Goal: Information Seeking & Learning: Learn about a topic

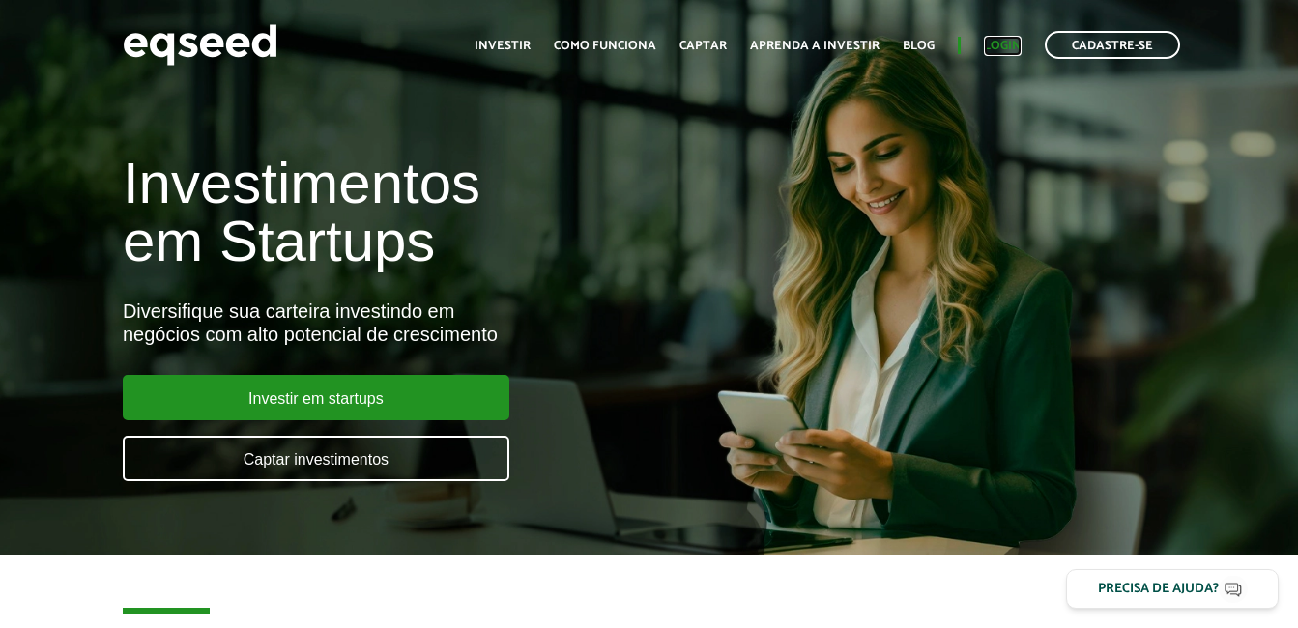
click at [999, 48] on link "Login" at bounding box center [1003, 46] width 38 height 13
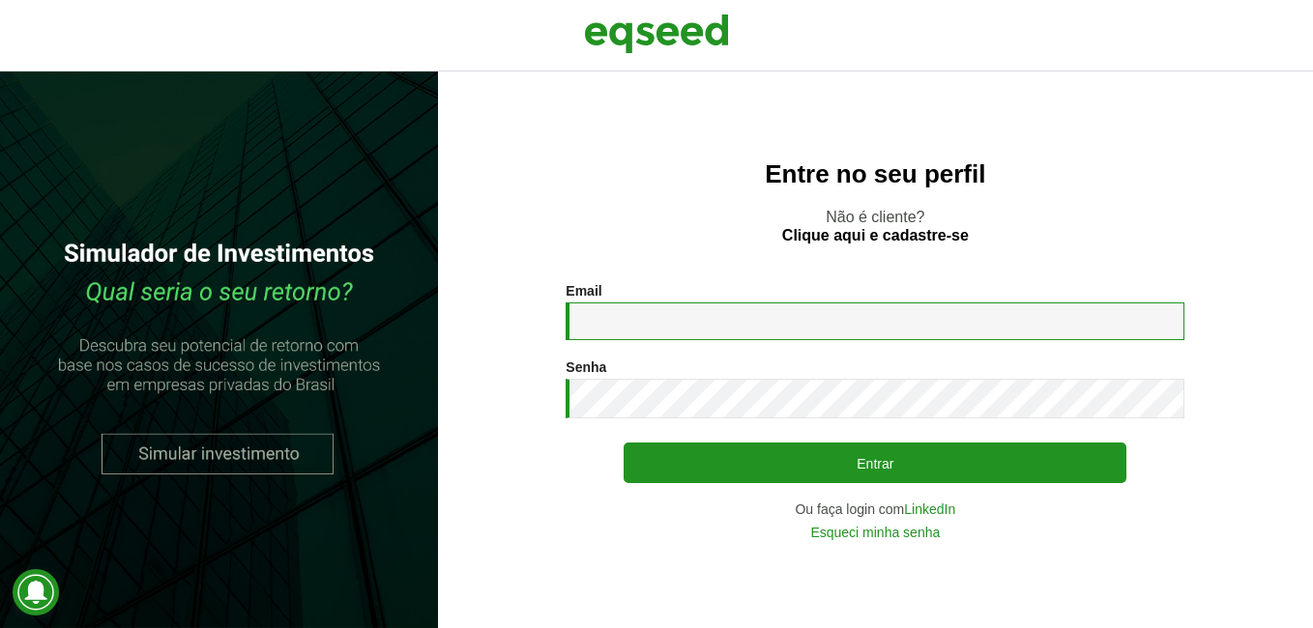
click at [783, 324] on input "Email *" at bounding box center [874, 322] width 619 height 38
click at [871, 324] on input "**********" at bounding box center [874, 322] width 619 height 38
type input "**********"
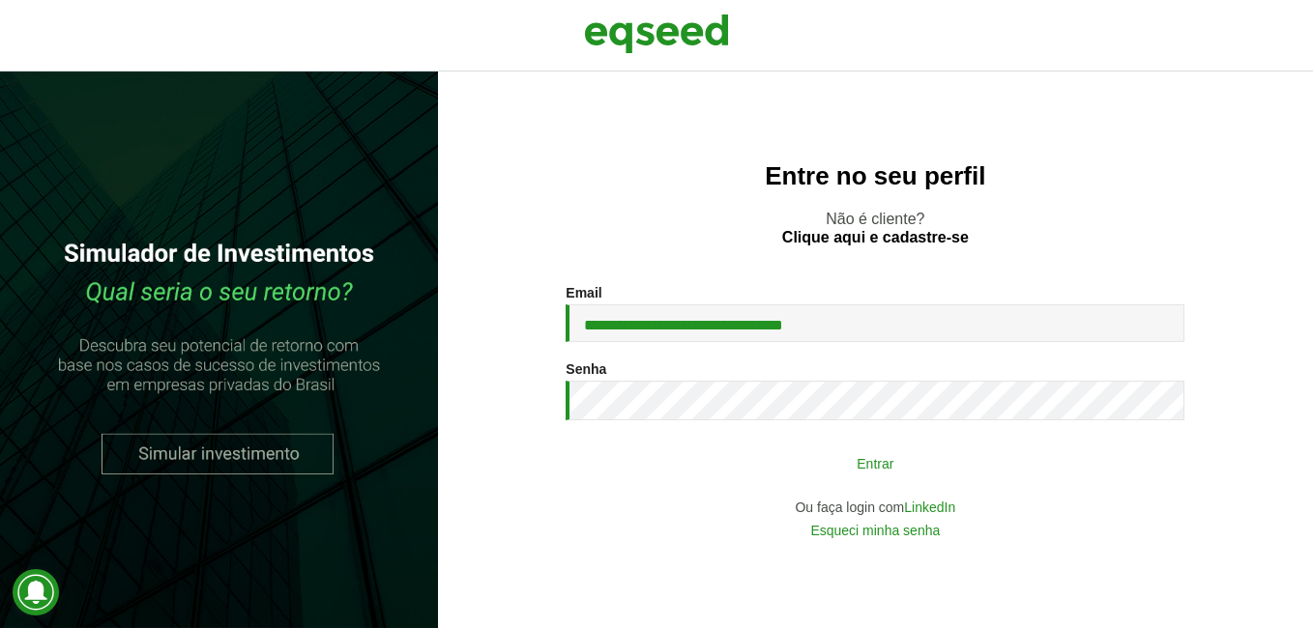
click at [865, 463] on button "Entrar" at bounding box center [874, 463] width 503 height 37
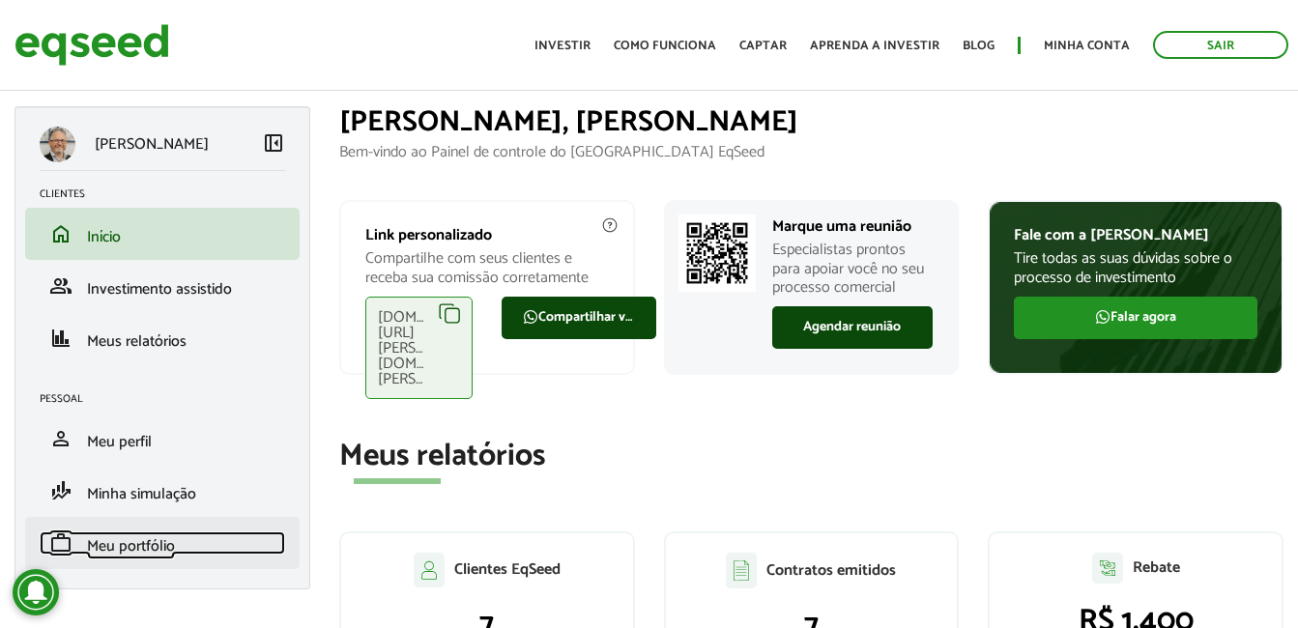
click at [130, 550] on span "Meu portfólio" at bounding box center [131, 547] width 88 height 26
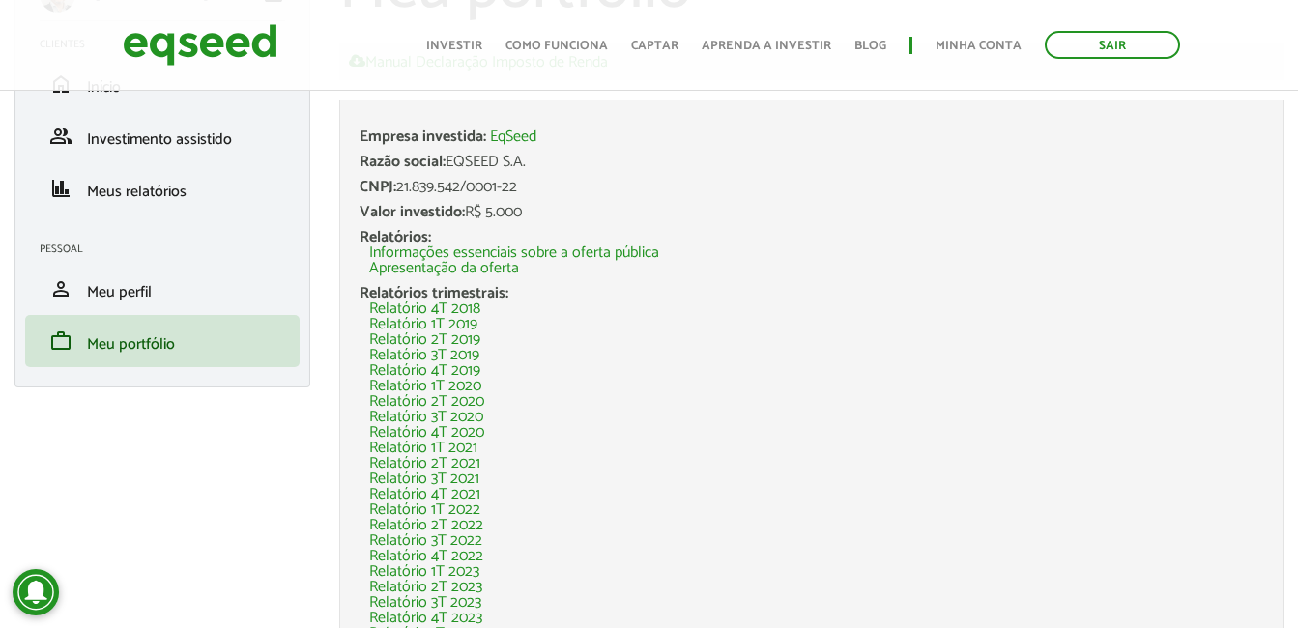
scroll to position [387, 0]
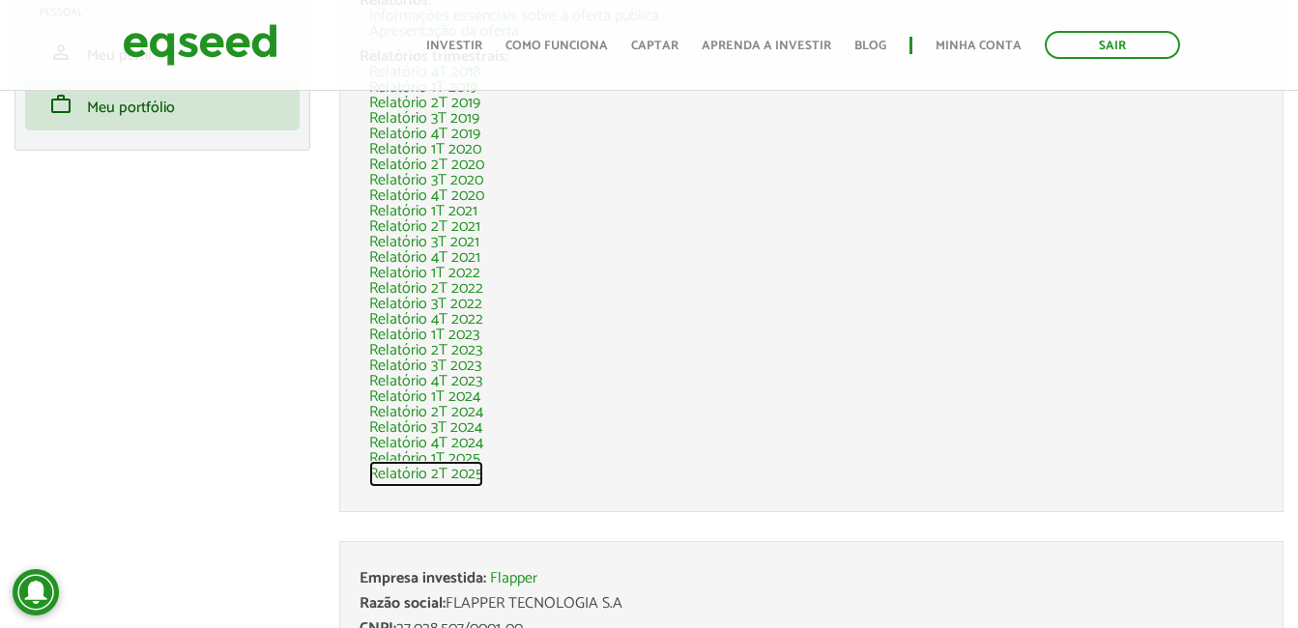
click at [459, 476] on link "Relatório 2T 2025" at bounding box center [426, 474] width 114 height 15
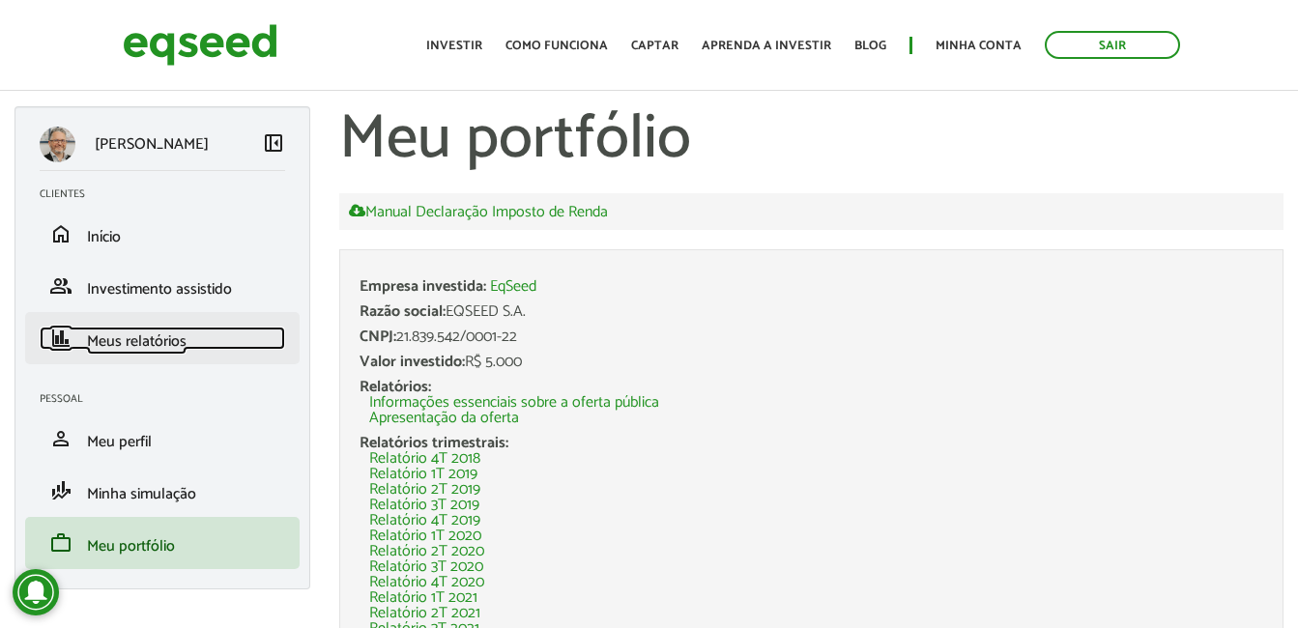
click at [148, 346] on span "Meus relatórios" at bounding box center [137, 342] width 100 height 26
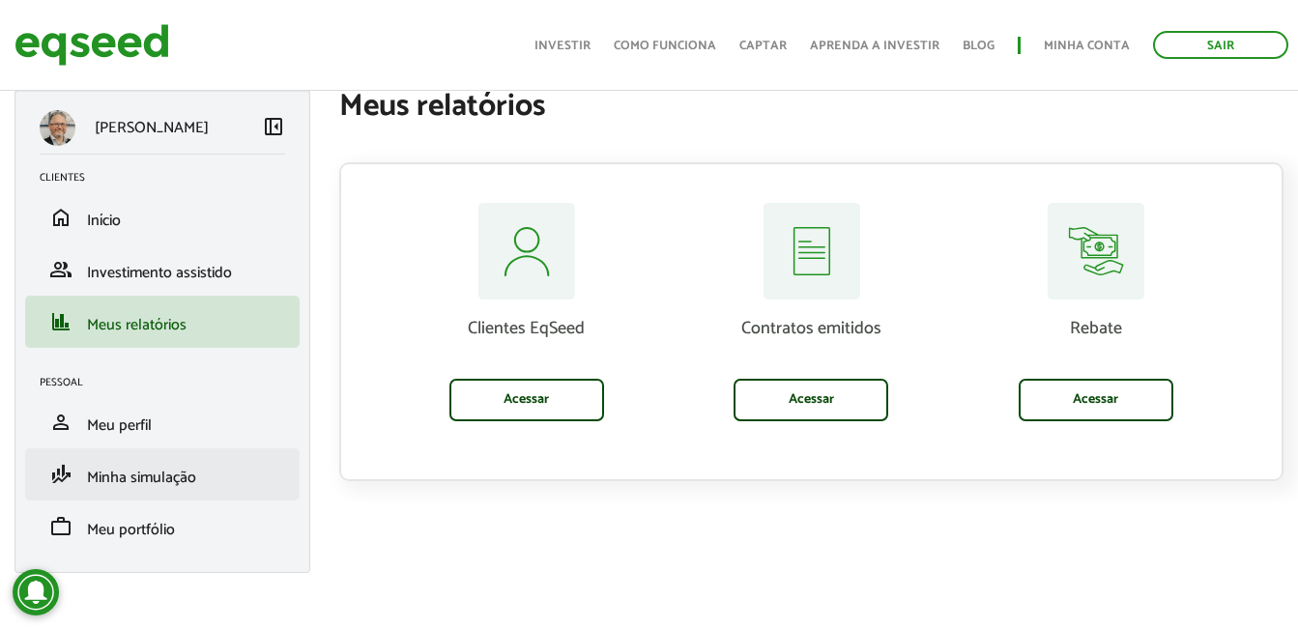
scroll to position [19, 0]
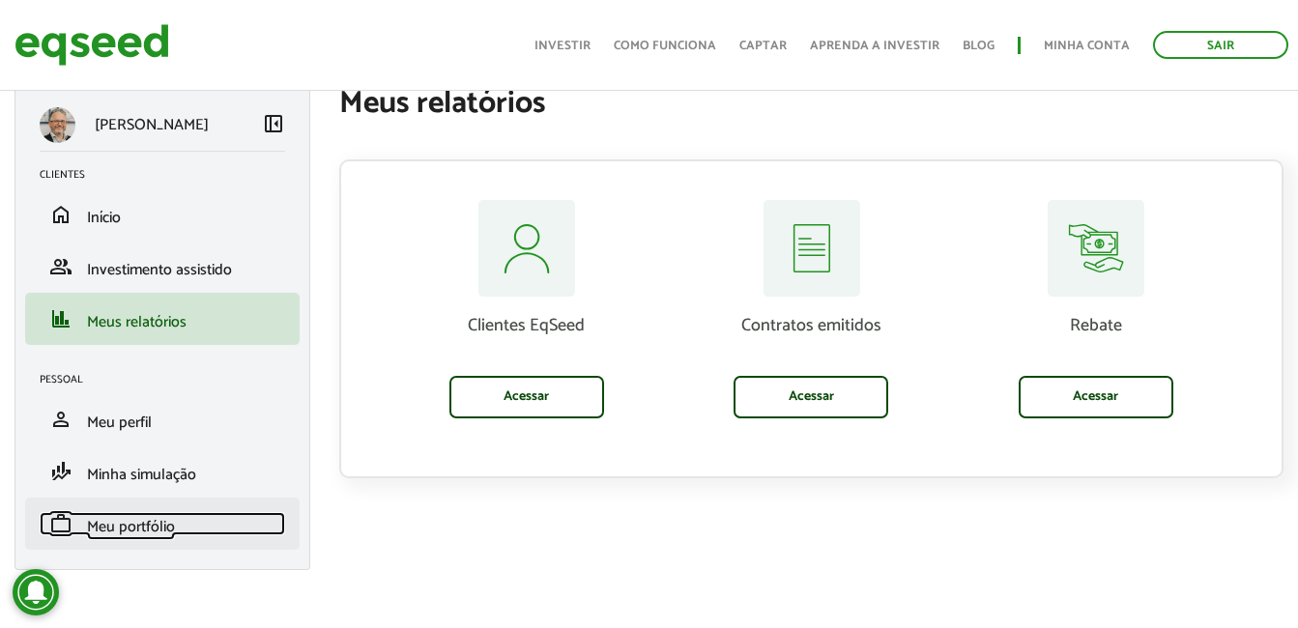
click at [141, 530] on span "Meu portfólio" at bounding box center [131, 527] width 88 height 26
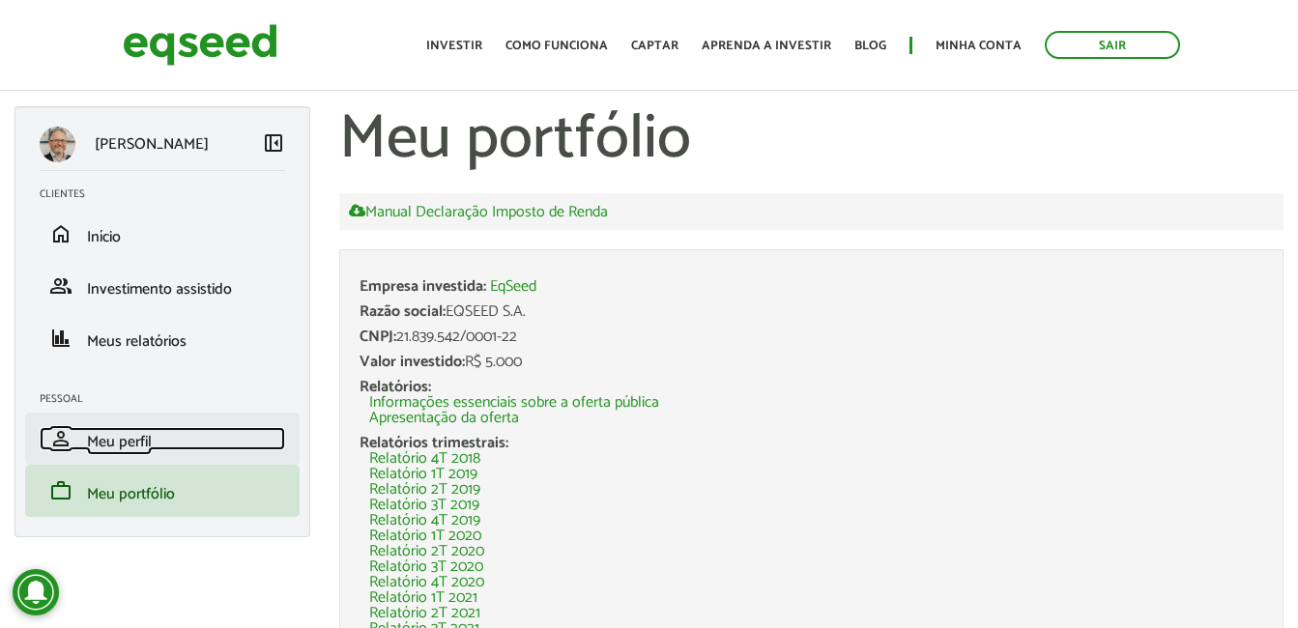
click at [108, 444] on span "Meu perfil" at bounding box center [119, 442] width 65 height 26
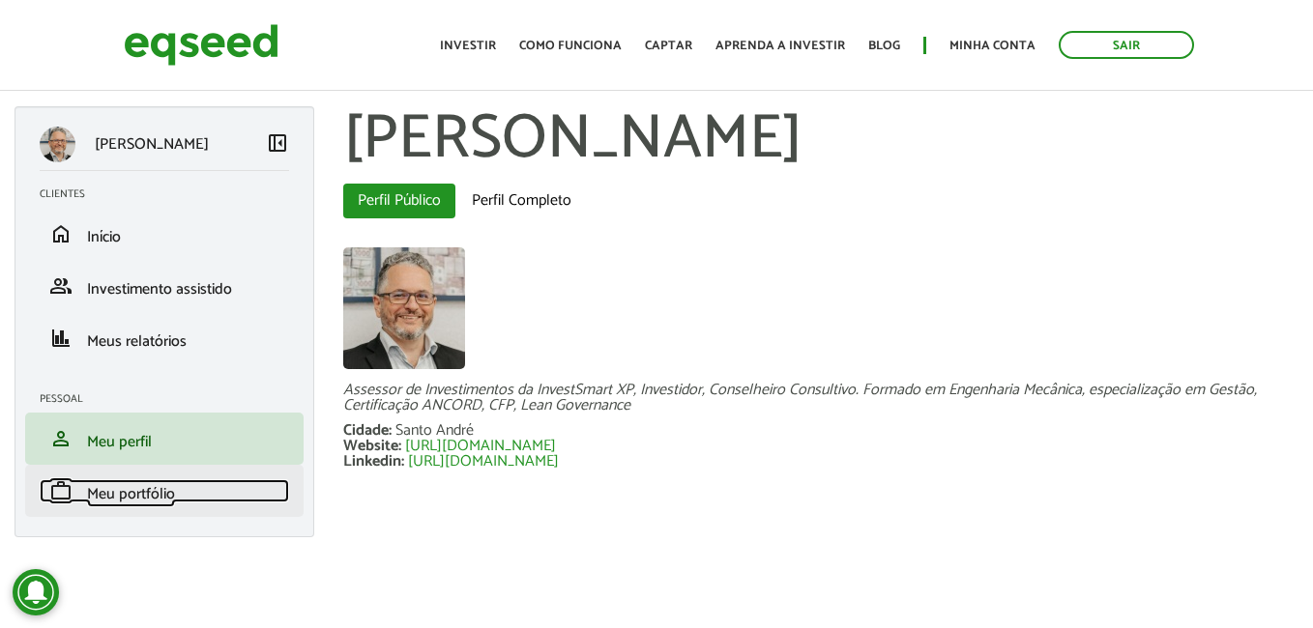
click at [134, 499] on span "Meu portfólio" at bounding box center [131, 494] width 88 height 26
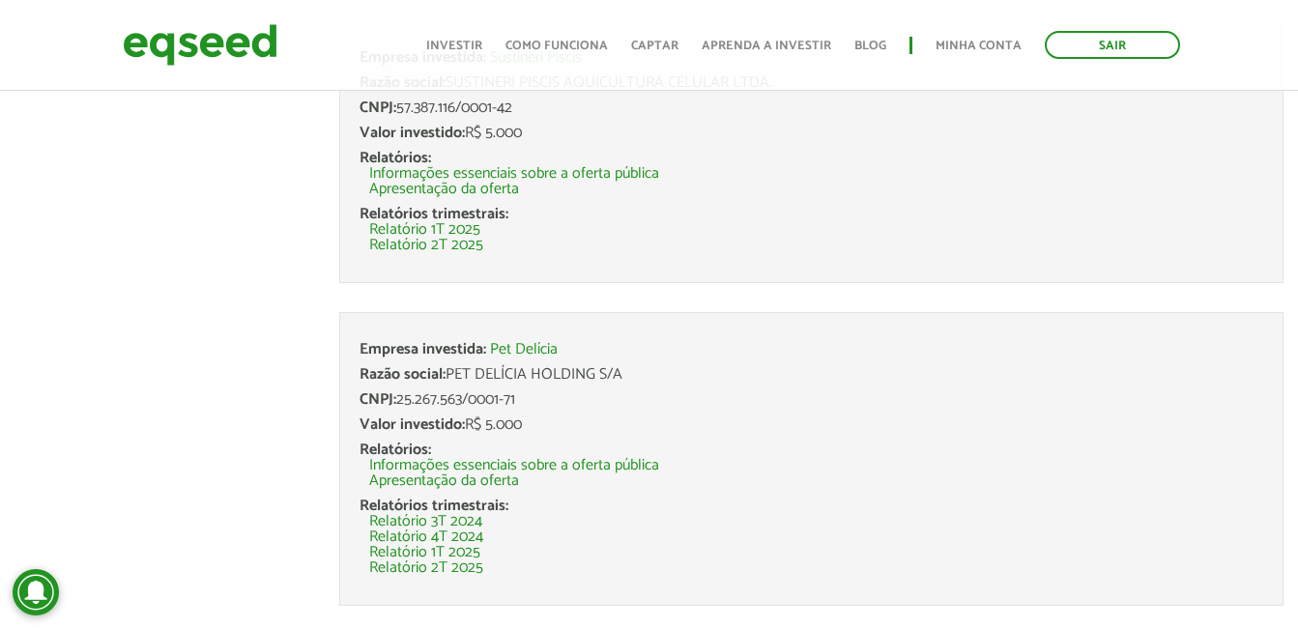
scroll to position [1189, 0]
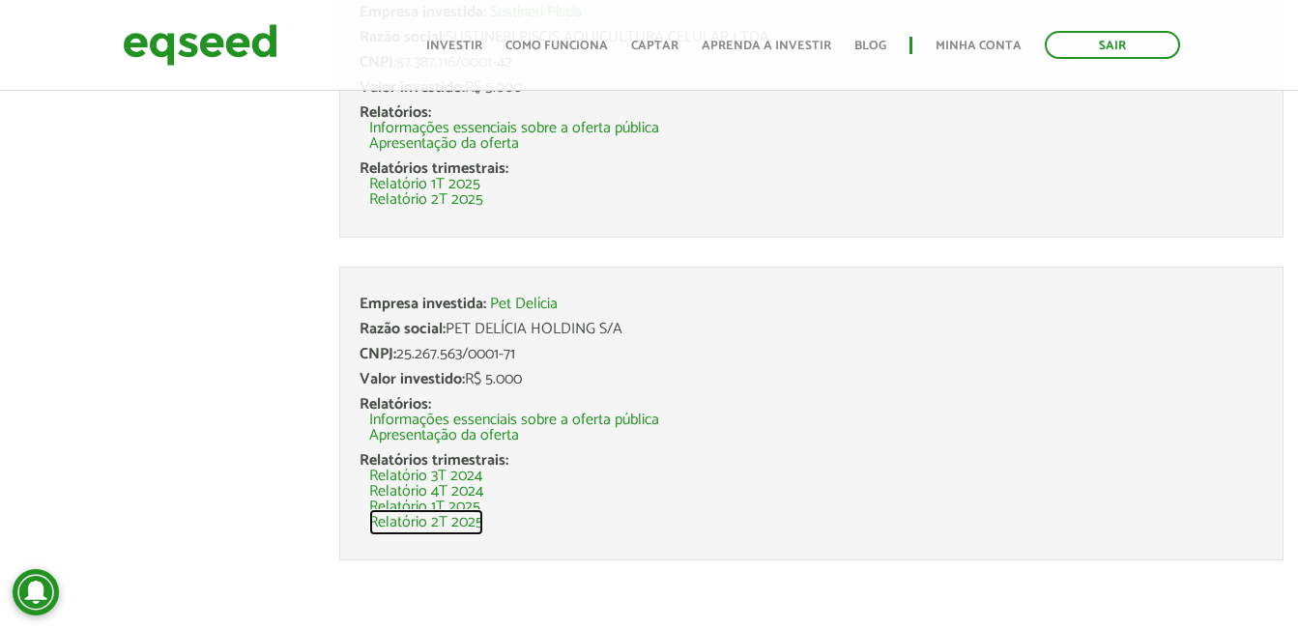
click at [475, 524] on link "Relatório 2T 2025" at bounding box center [426, 522] width 114 height 15
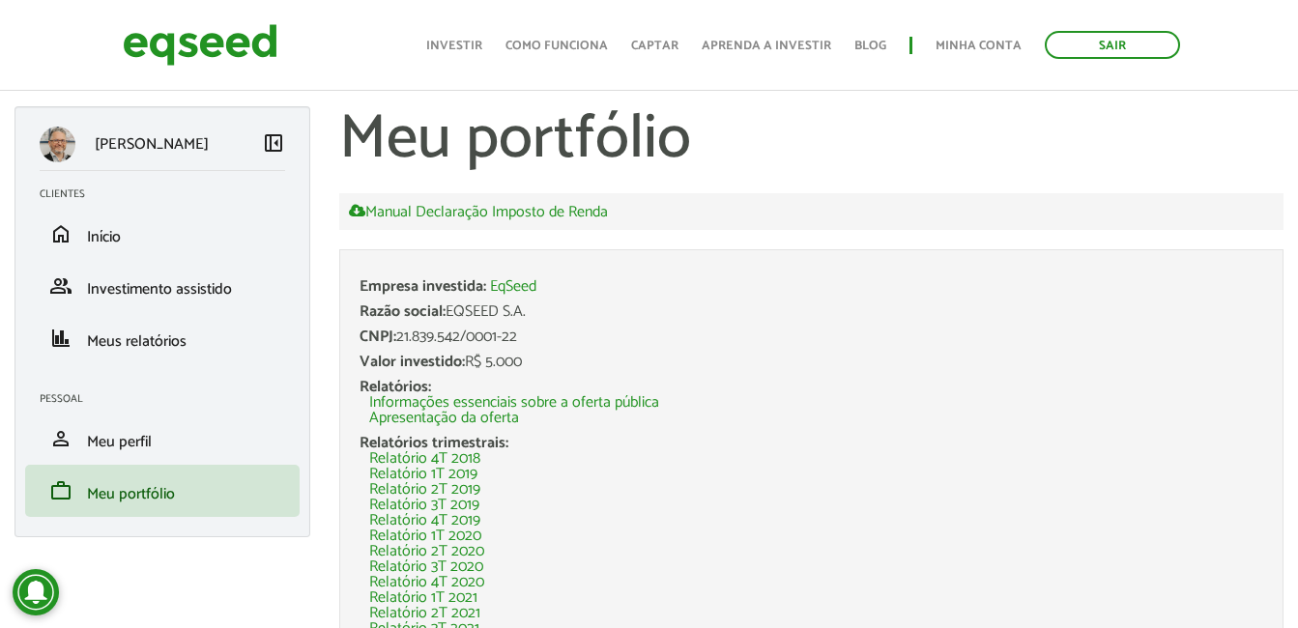
scroll to position [1189, 0]
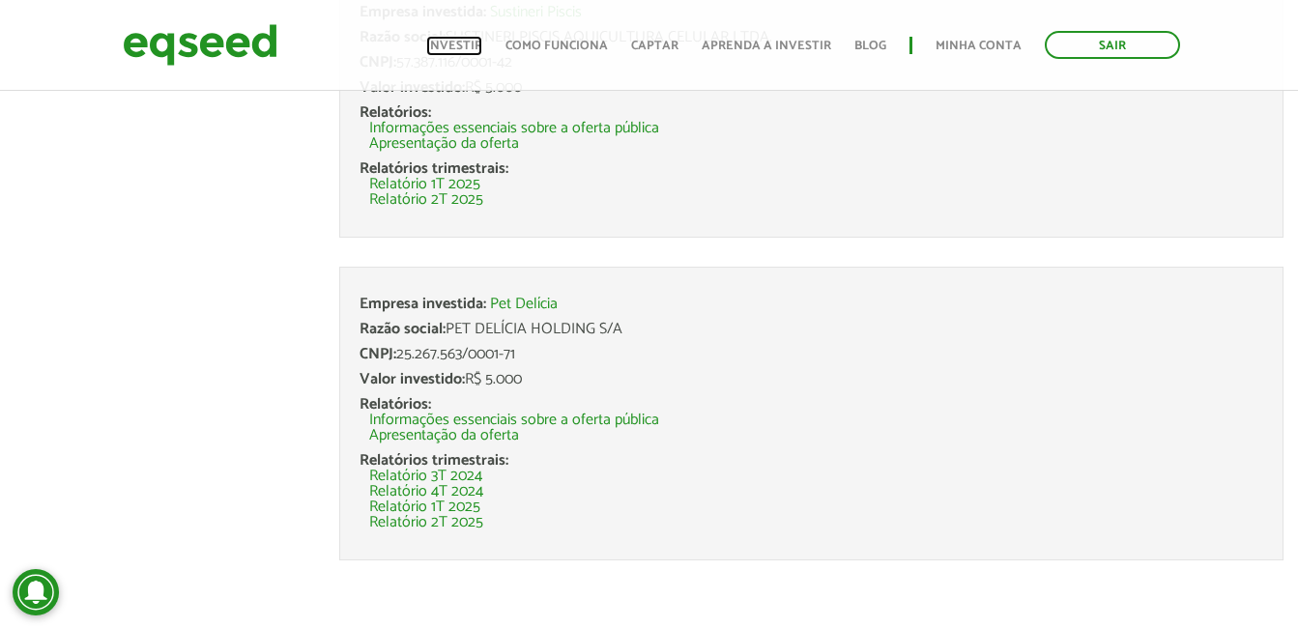
click at [459, 40] on link "Investir" at bounding box center [454, 46] width 56 height 13
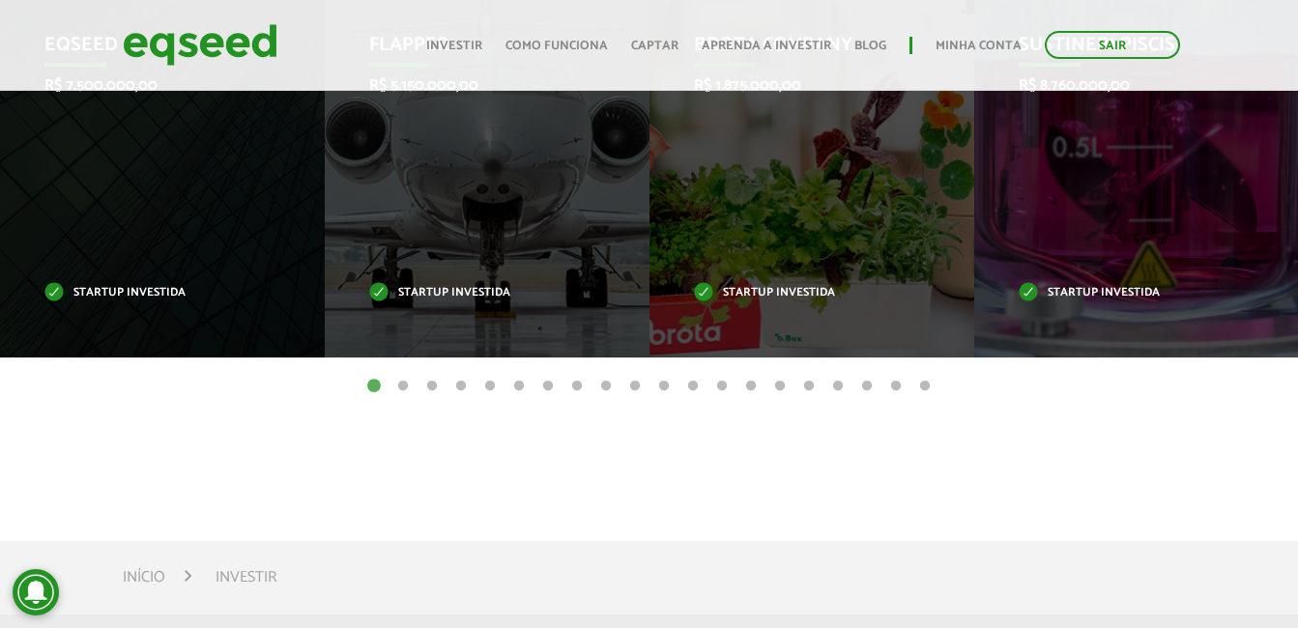
scroll to position [871, 0]
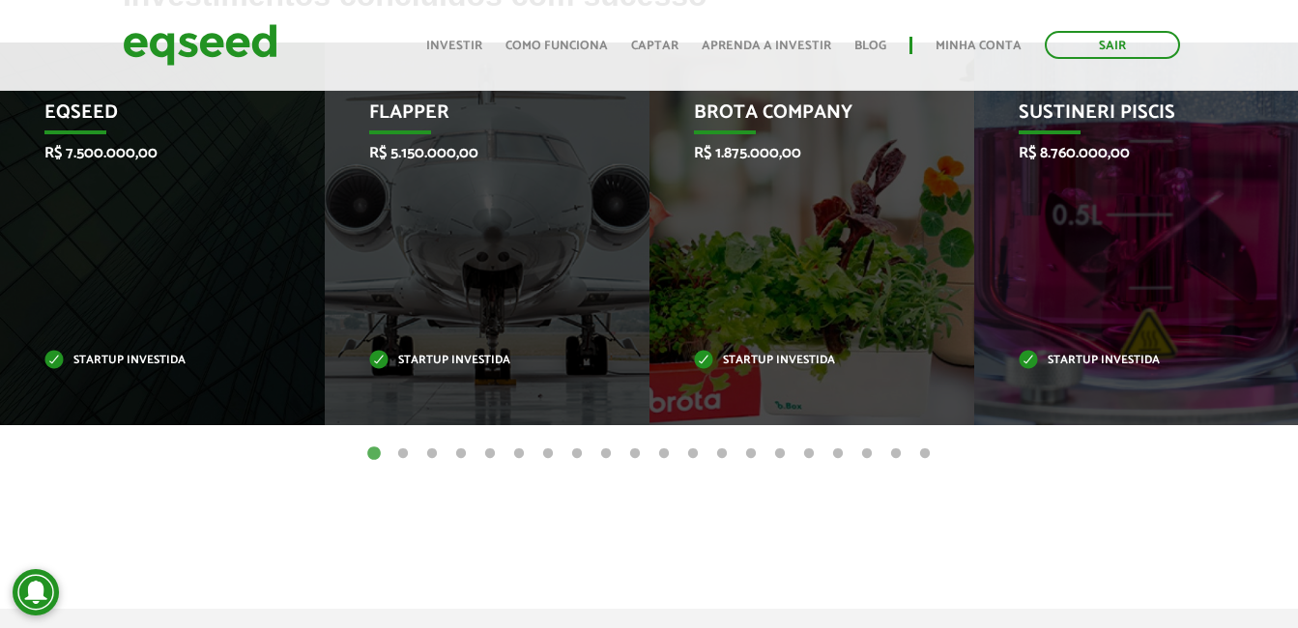
click at [924, 449] on button "20" at bounding box center [924, 454] width 19 height 19
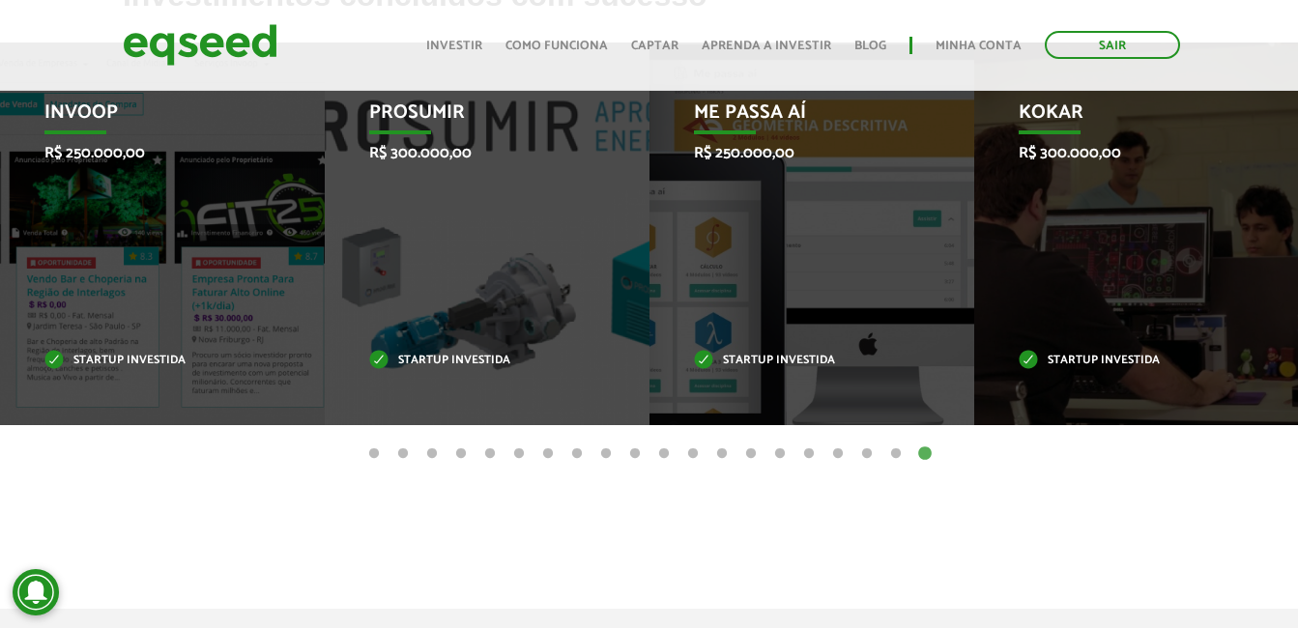
click at [895, 454] on button "19" at bounding box center [895, 454] width 19 height 19
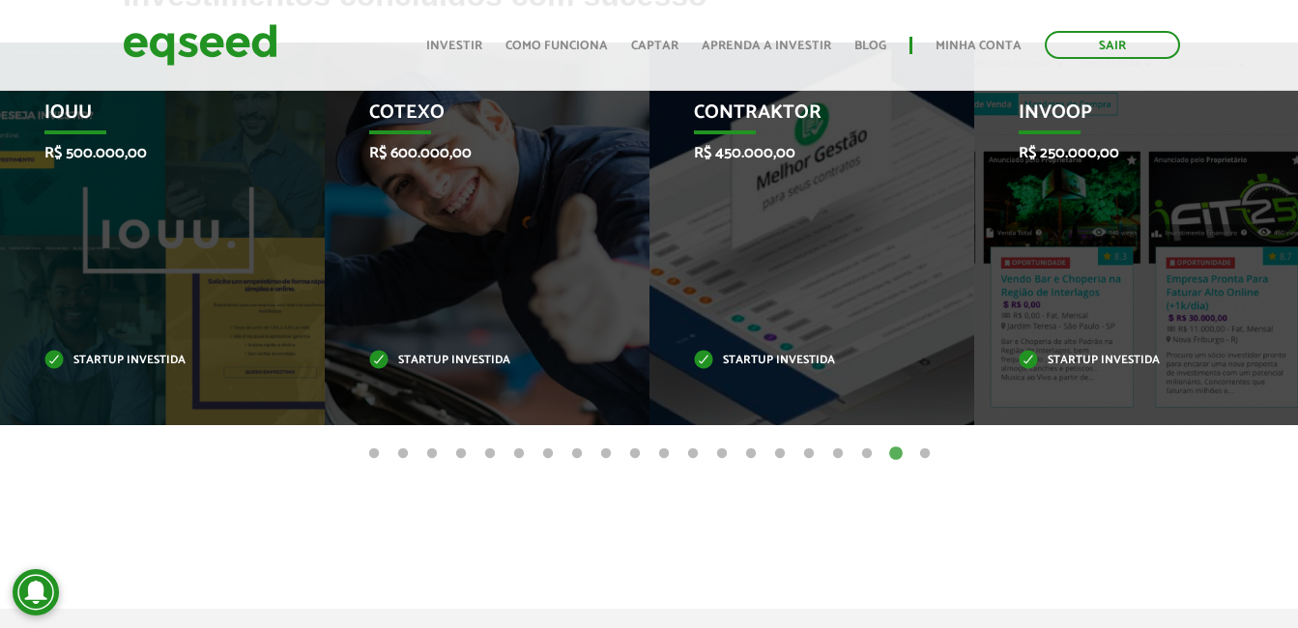
click at [869, 456] on button "18" at bounding box center [866, 454] width 19 height 19
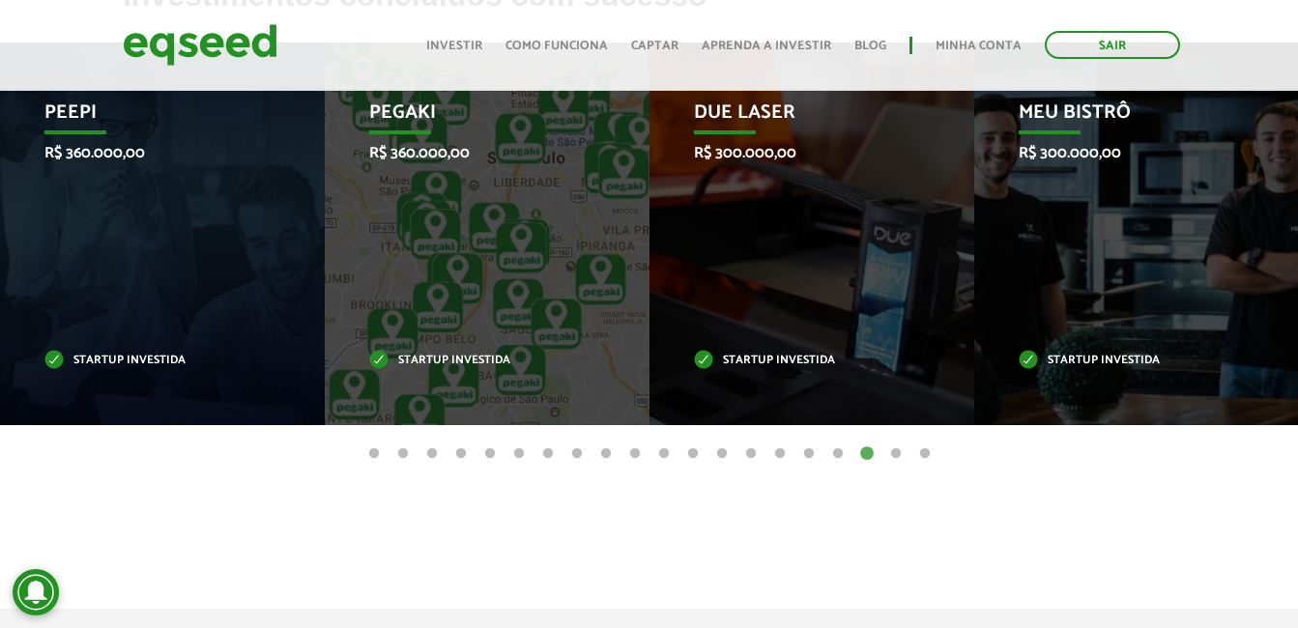
click at [831, 451] on button "17" at bounding box center [837, 454] width 19 height 19
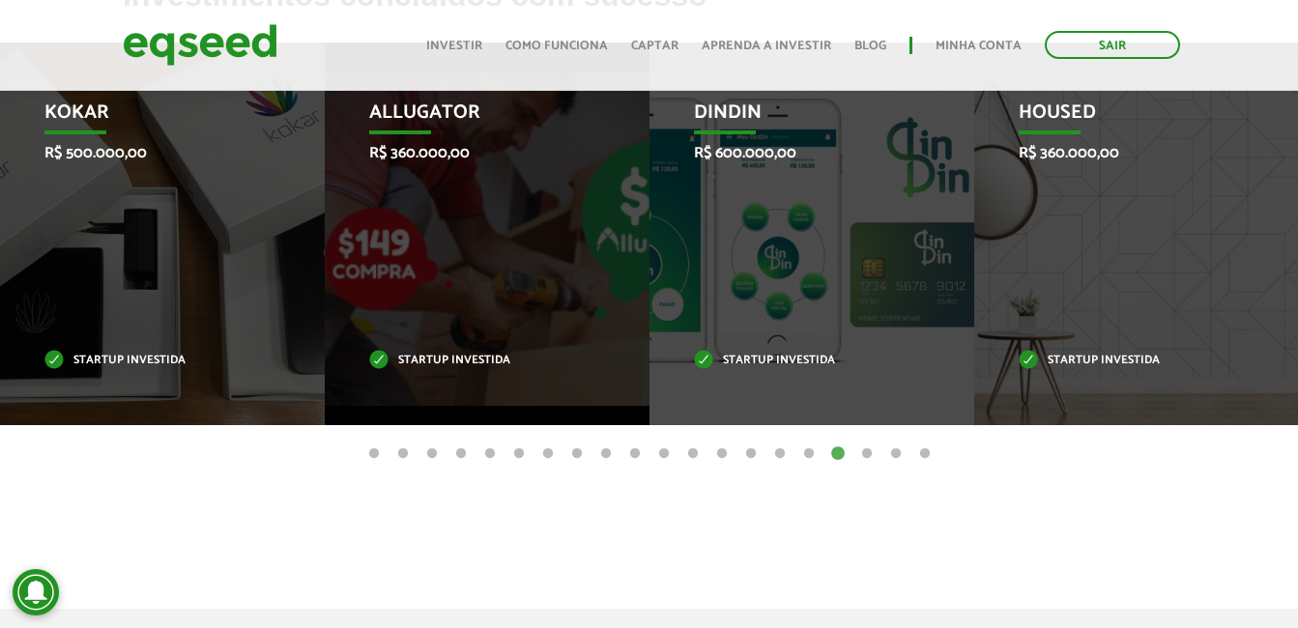
click at [814, 456] on button "16" at bounding box center [808, 454] width 19 height 19
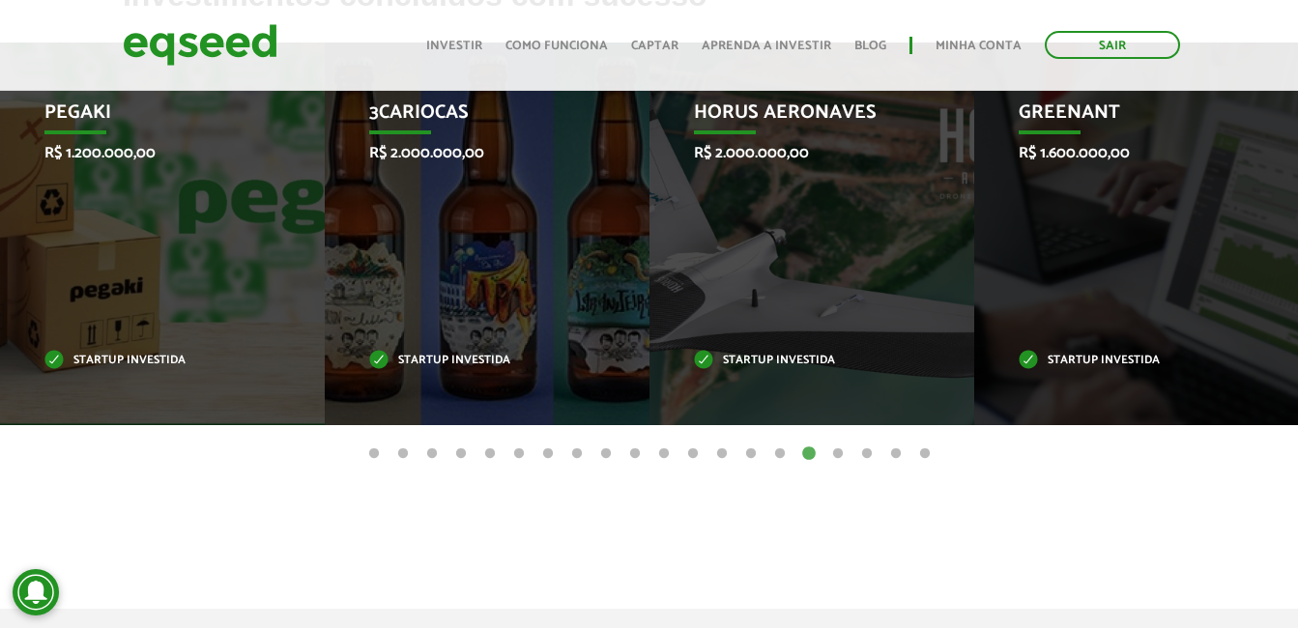
click at [781, 457] on button "15" at bounding box center [779, 454] width 19 height 19
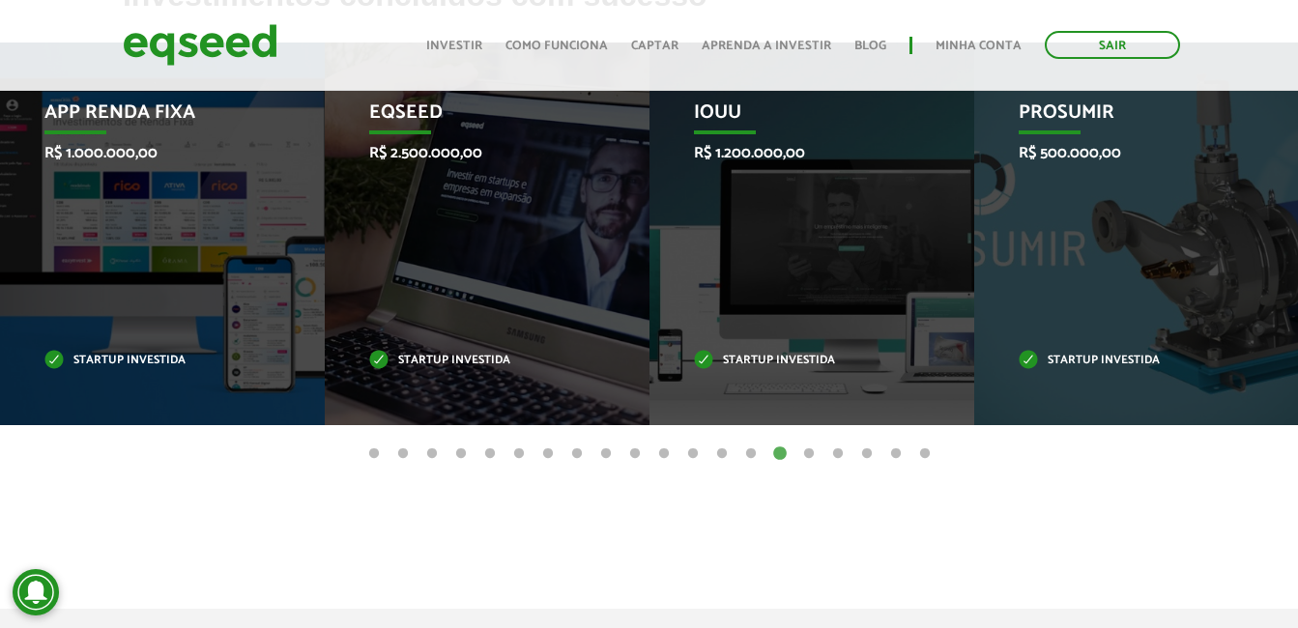
click at [751, 450] on button "14" at bounding box center [750, 454] width 19 height 19
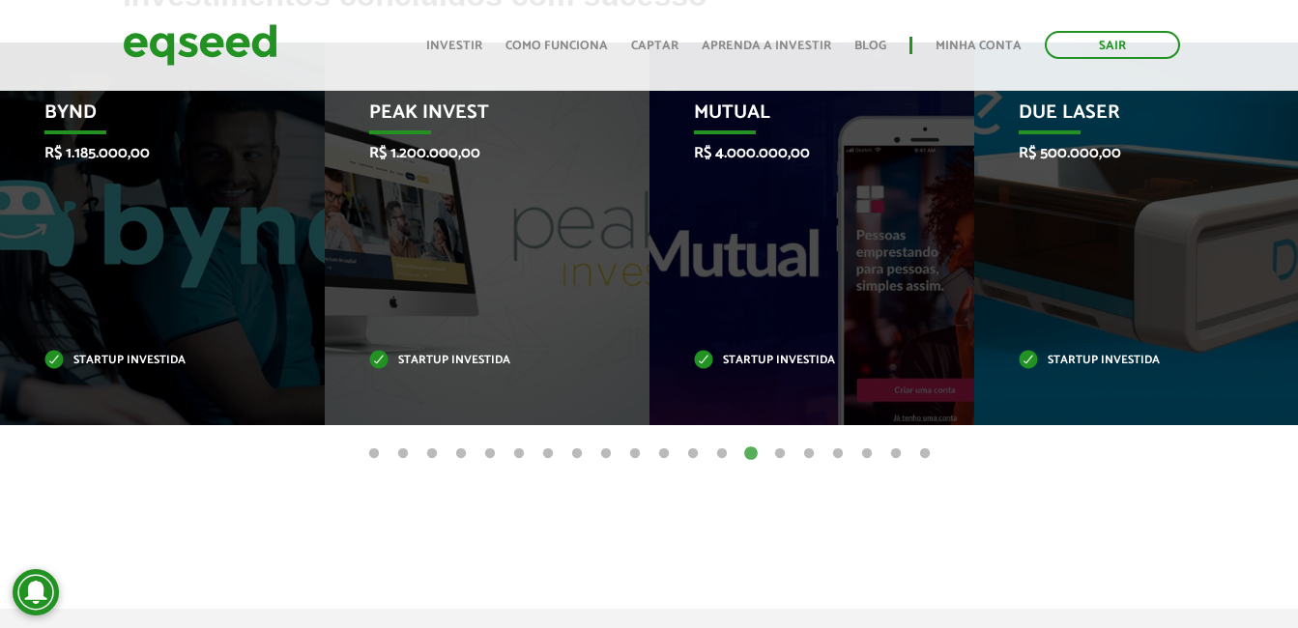
click at [720, 454] on button "13" at bounding box center [721, 454] width 19 height 19
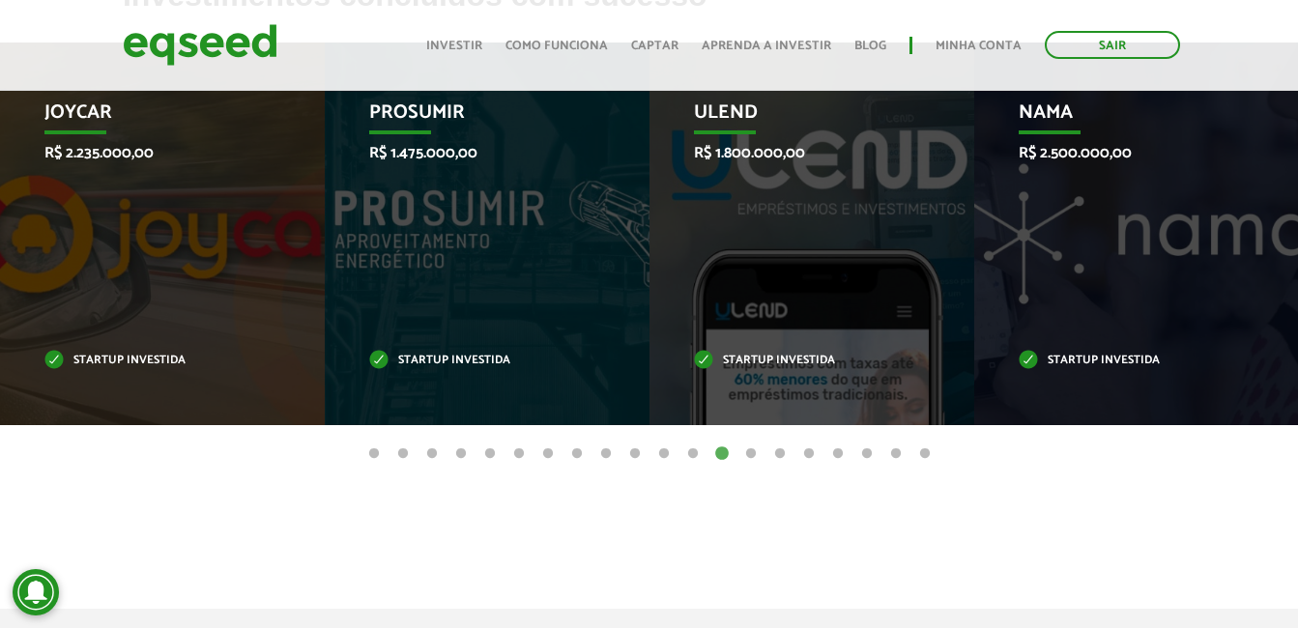
click at [694, 456] on button "12" at bounding box center [692, 454] width 19 height 19
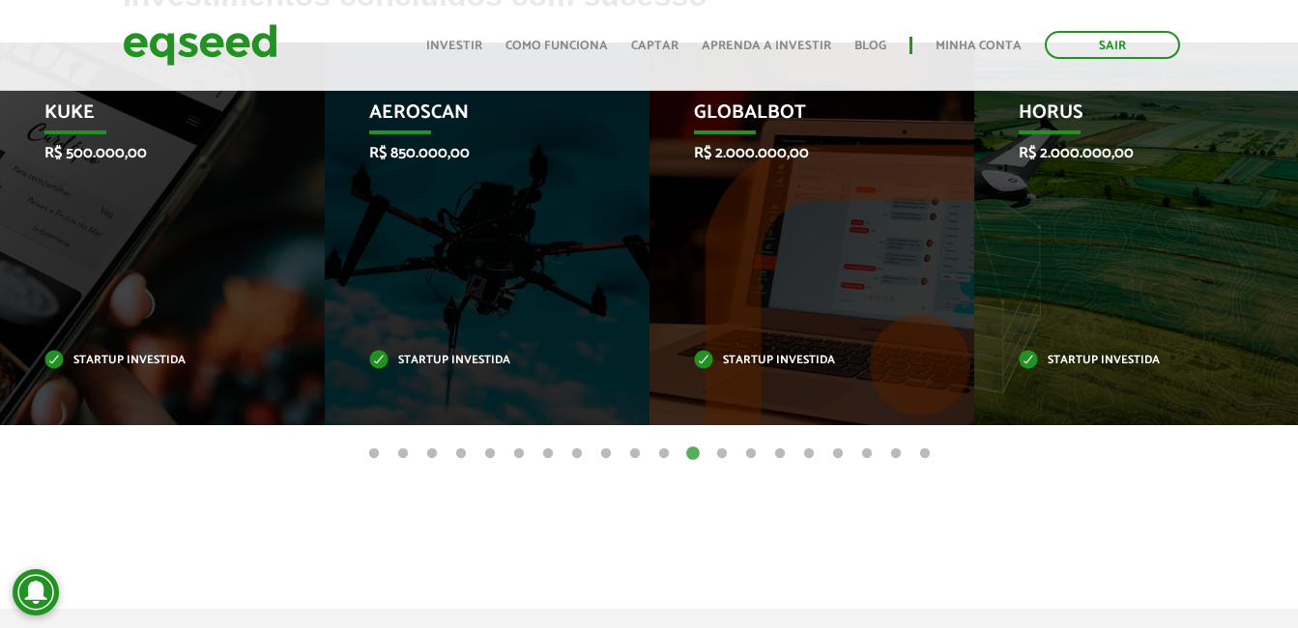
click at [665, 454] on button "11" at bounding box center [663, 454] width 19 height 19
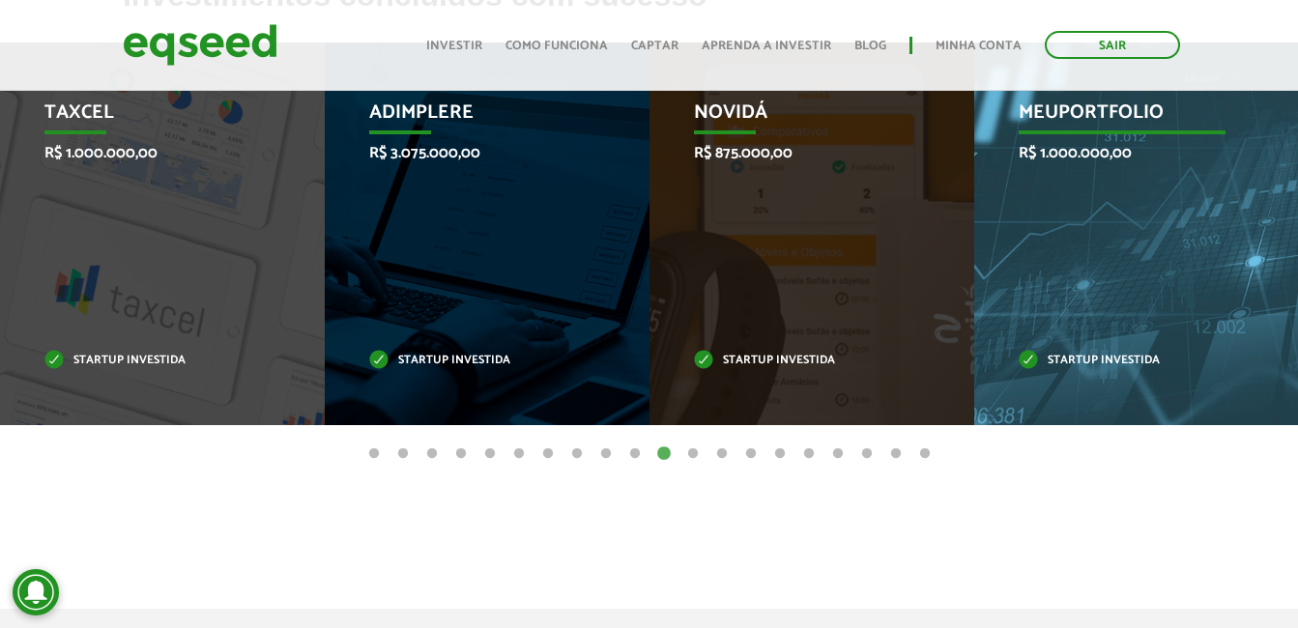
click at [1119, 241] on div "MeuPortfolio R$ 1.000.000,00 Startup investida" at bounding box center [1122, 234] width 296 height 383
drag, startPoint x: 1082, startPoint y: 360, endPoint x: 1079, endPoint y: 349, distance: 11.0
click at [1082, 359] on p "Startup investida" at bounding box center [1122, 361] width 207 height 11
click at [1065, 146] on p "R$ 1.000.000,00" at bounding box center [1122, 153] width 207 height 18
click at [1066, 146] on p "R$ 1.000.000,00" at bounding box center [1123, 153] width 207 height 18
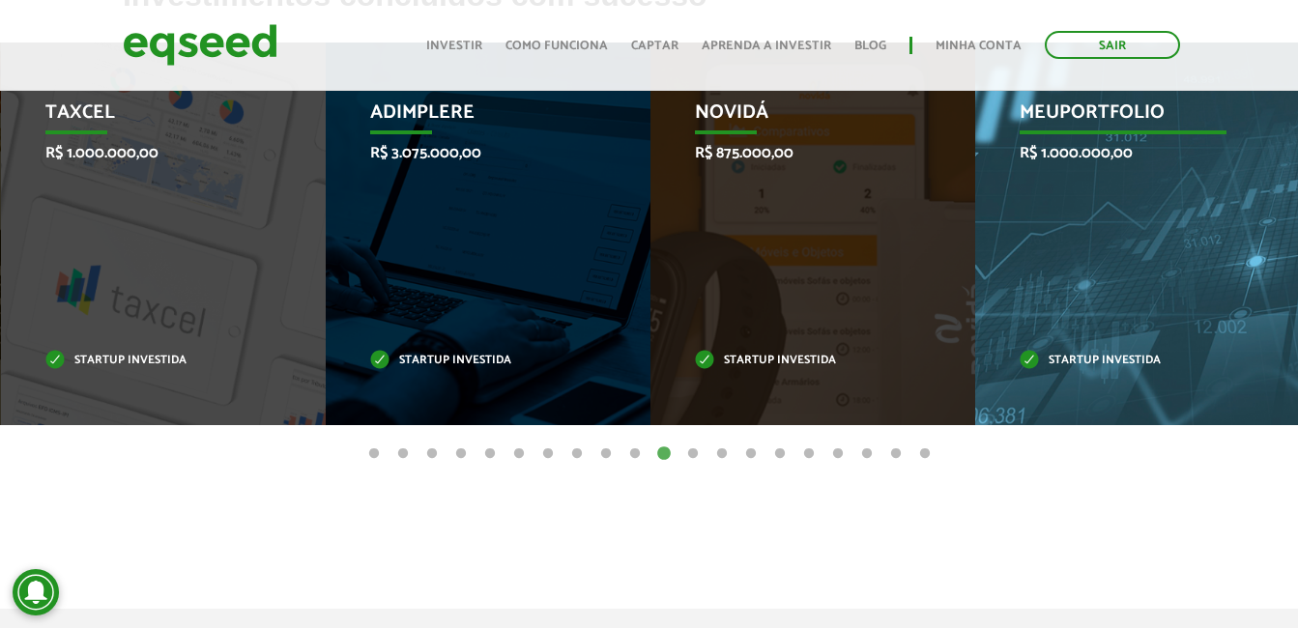
click at [1067, 146] on p "R$ 1.000.000,00" at bounding box center [1123, 153] width 207 height 18
click at [1067, 146] on p "R$ 1.000.000,00" at bounding box center [1122, 153] width 207 height 18
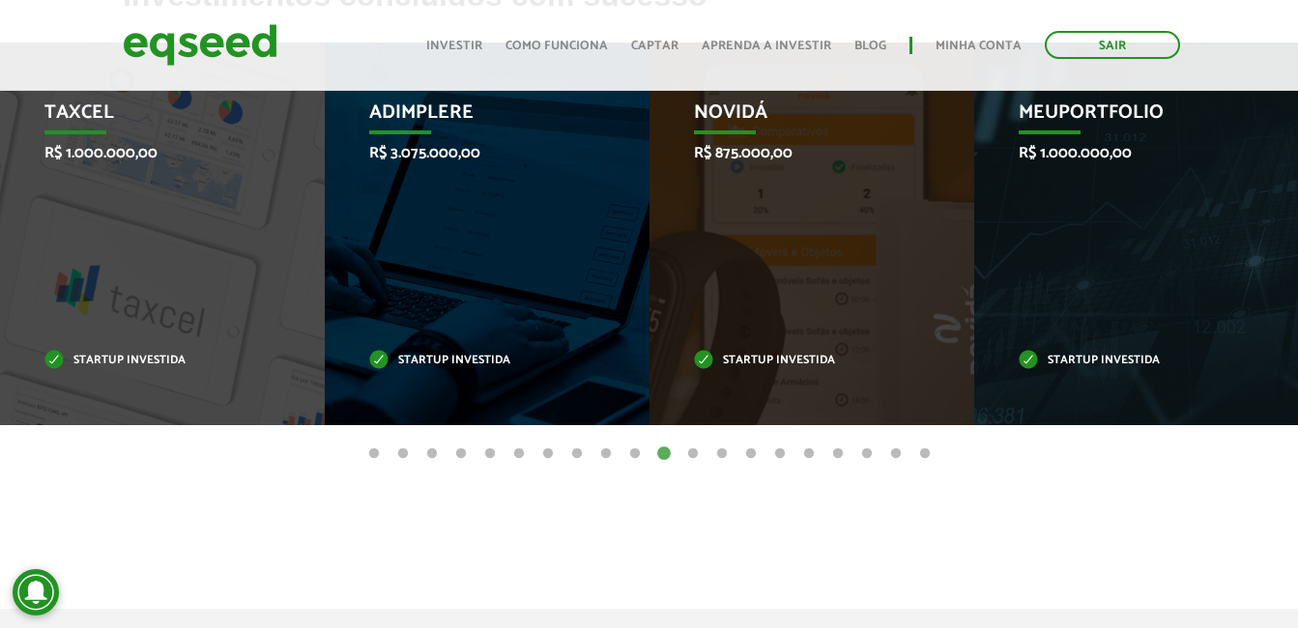
click at [633, 452] on button "10" at bounding box center [634, 454] width 19 height 19
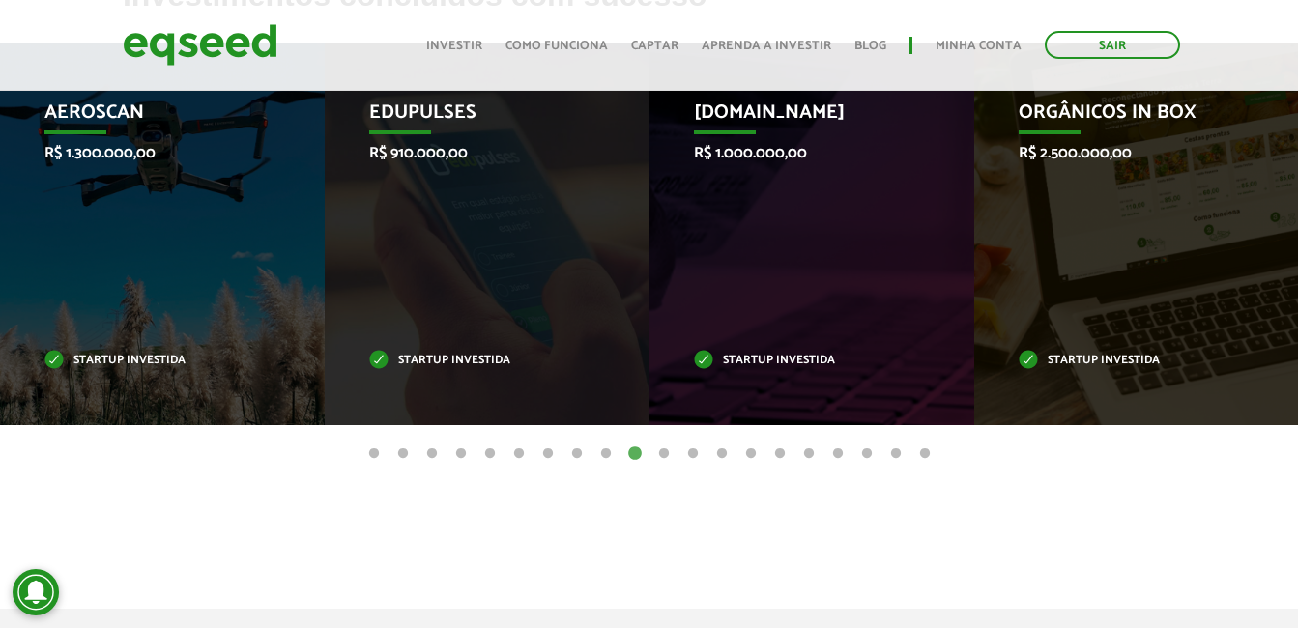
click at [602, 452] on button "9" at bounding box center [605, 454] width 19 height 19
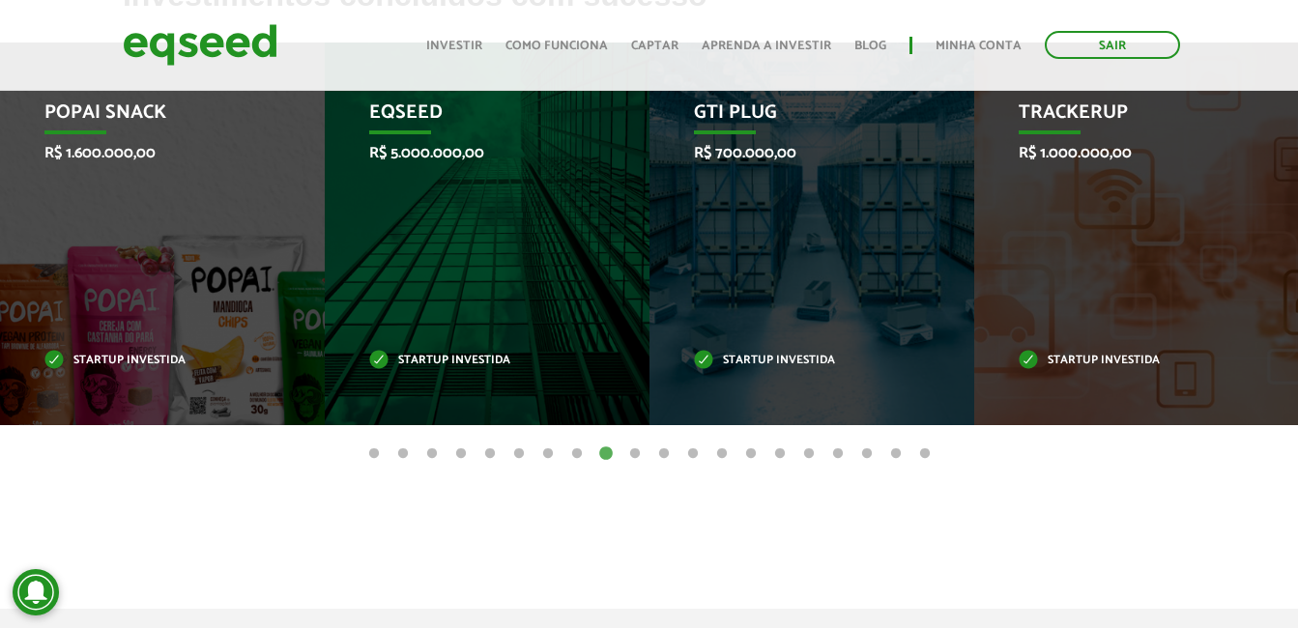
click at [580, 454] on button "8" at bounding box center [576, 454] width 19 height 19
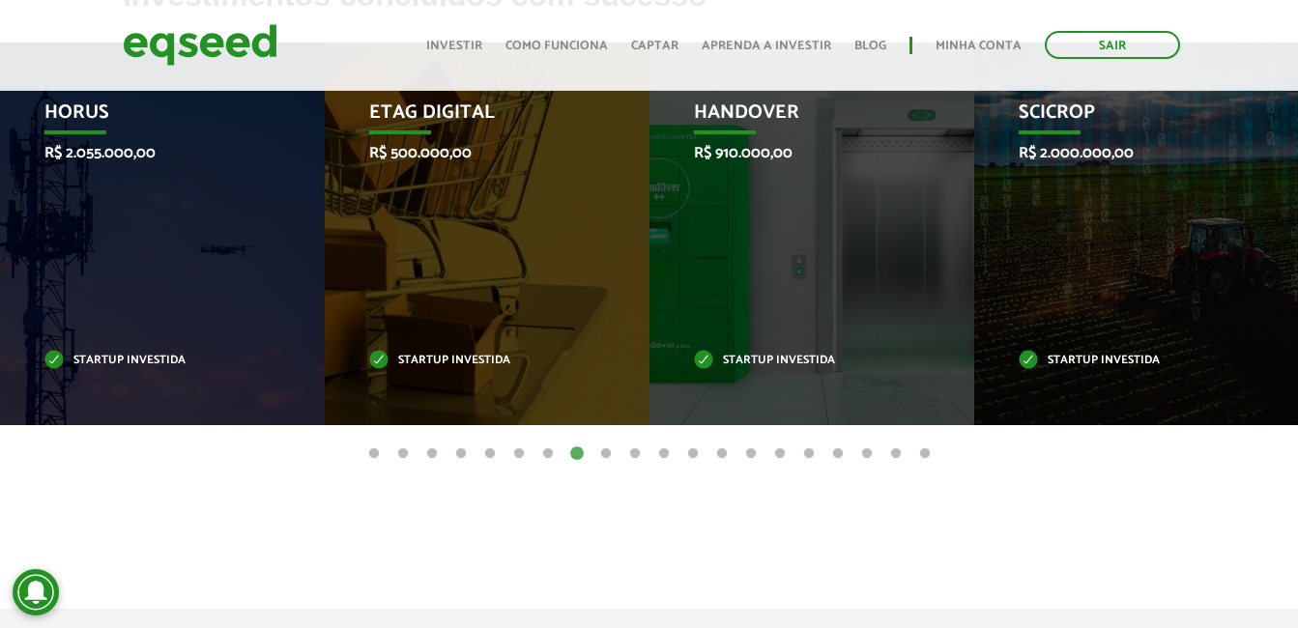
click at [544, 453] on button "7" at bounding box center [547, 454] width 19 height 19
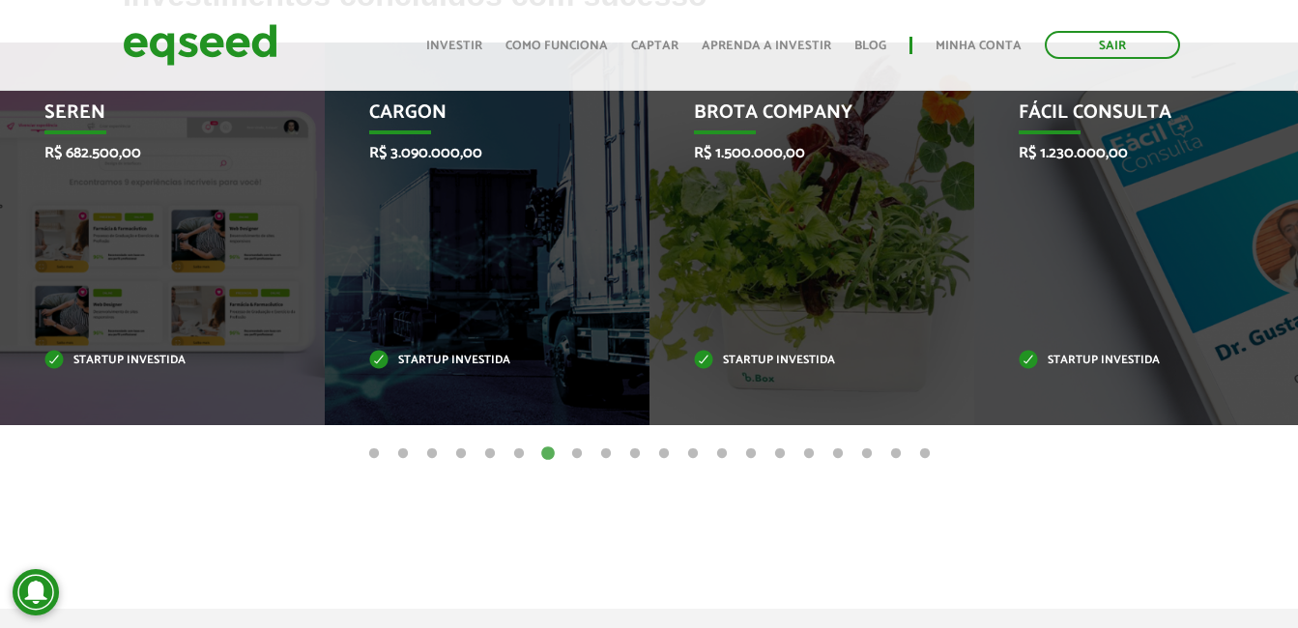
click at [520, 450] on button "6" at bounding box center [518, 454] width 19 height 19
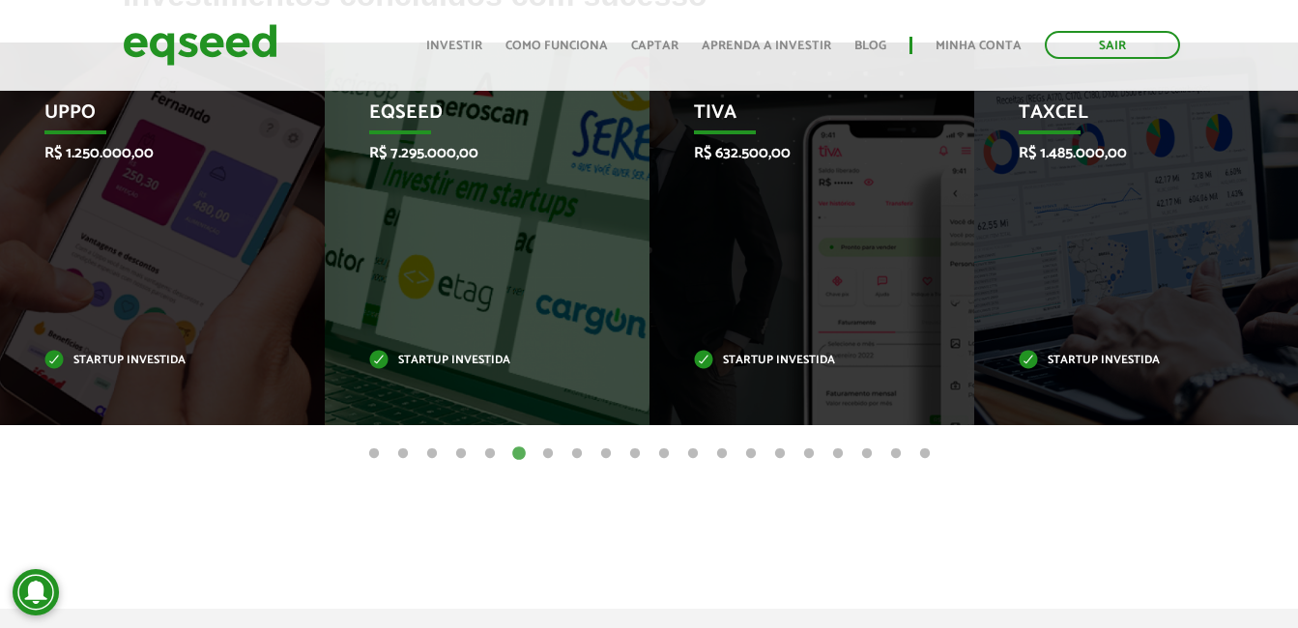
click at [488, 458] on button "5" at bounding box center [489, 454] width 19 height 19
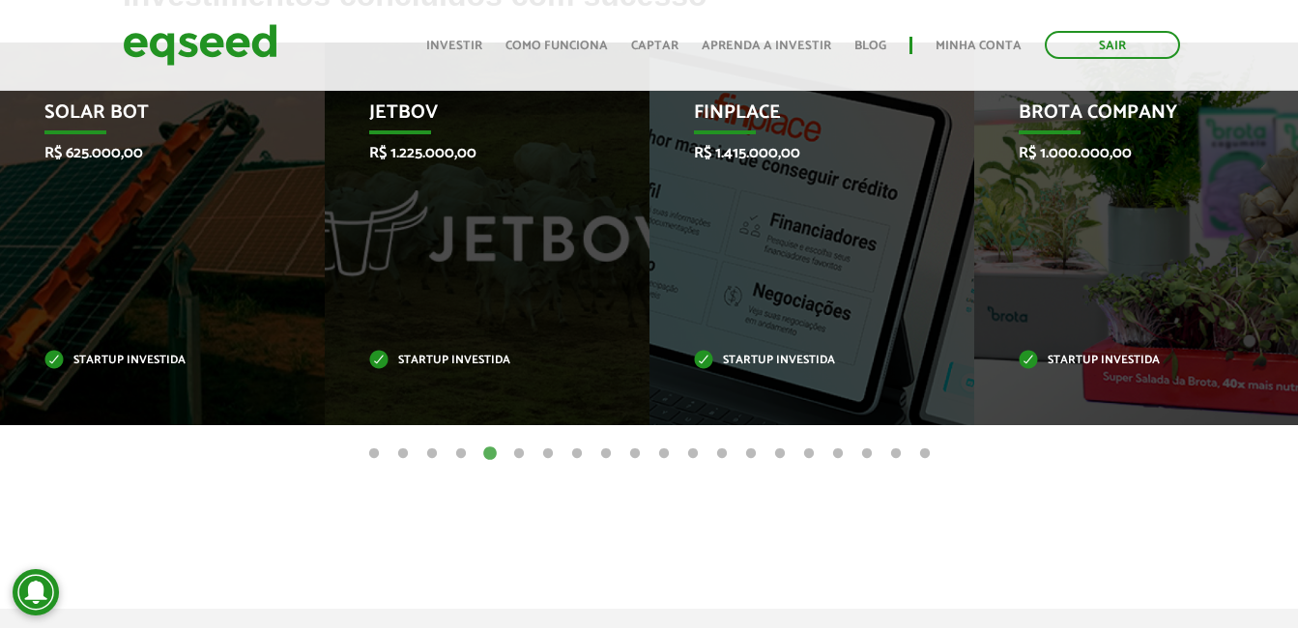
click at [463, 449] on button "4" at bounding box center [460, 454] width 19 height 19
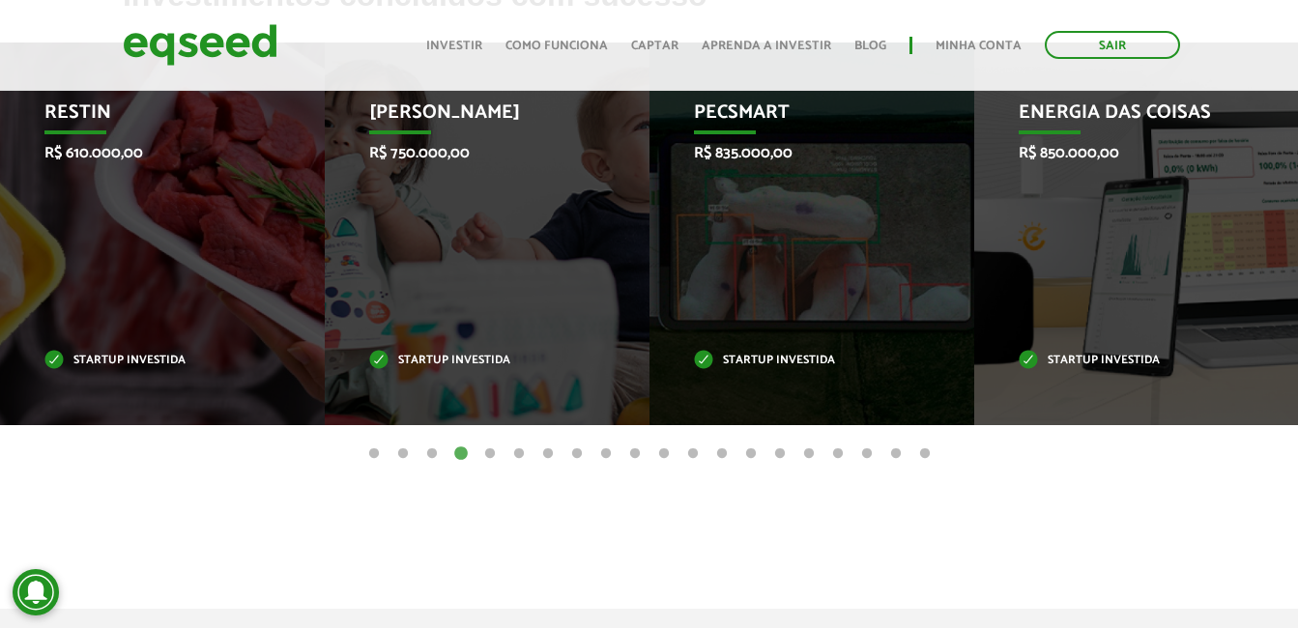
click at [430, 452] on button "3" at bounding box center [431, 454] width 19 height 19
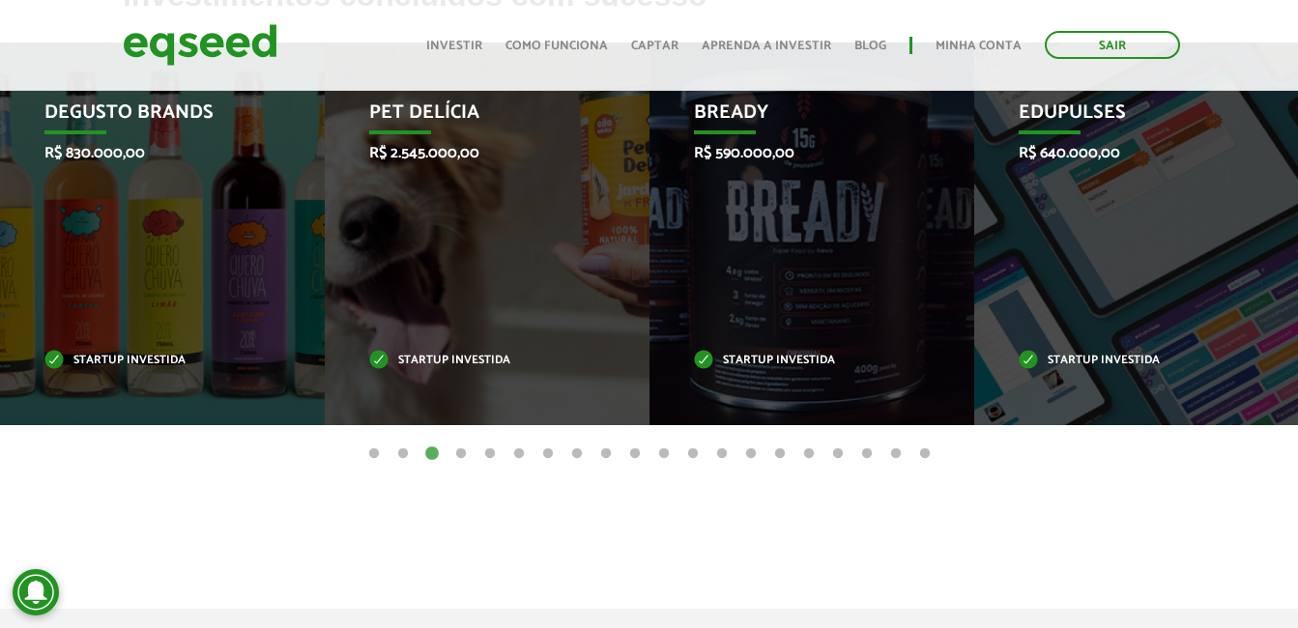
click at [400, 451] on button "2" at bounding box center [402, 454] width 19 height 19
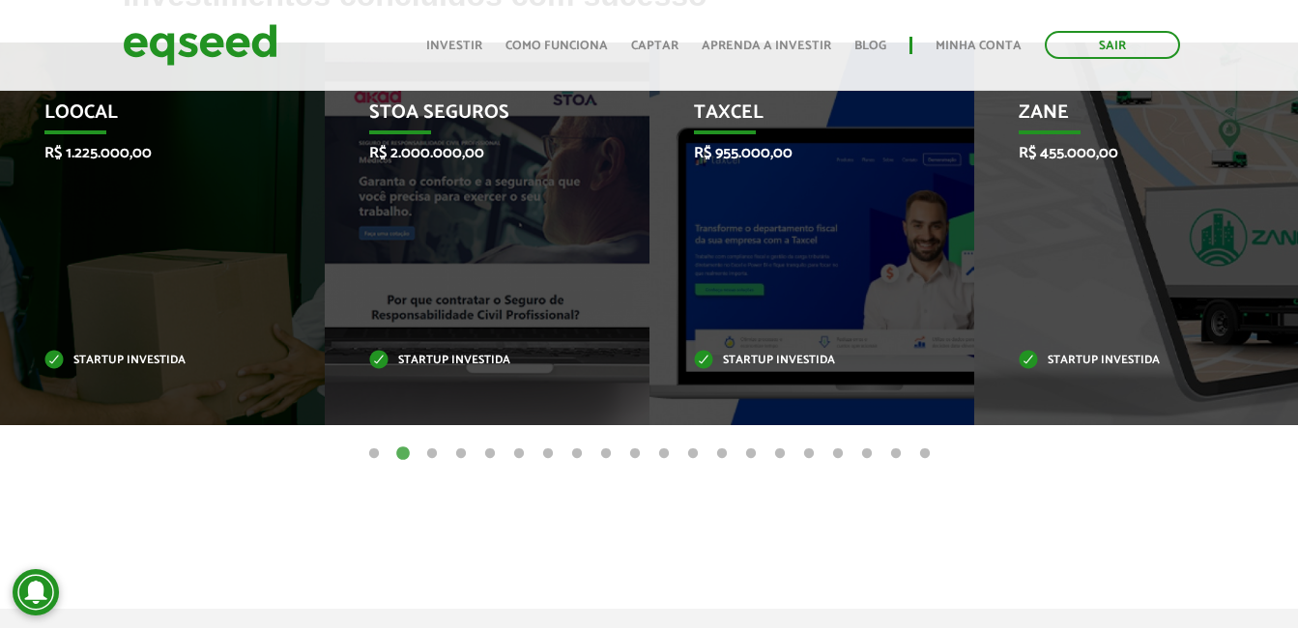
click at [372, 448] on button "1" at bounding box center [373, 454] width 19 height 19
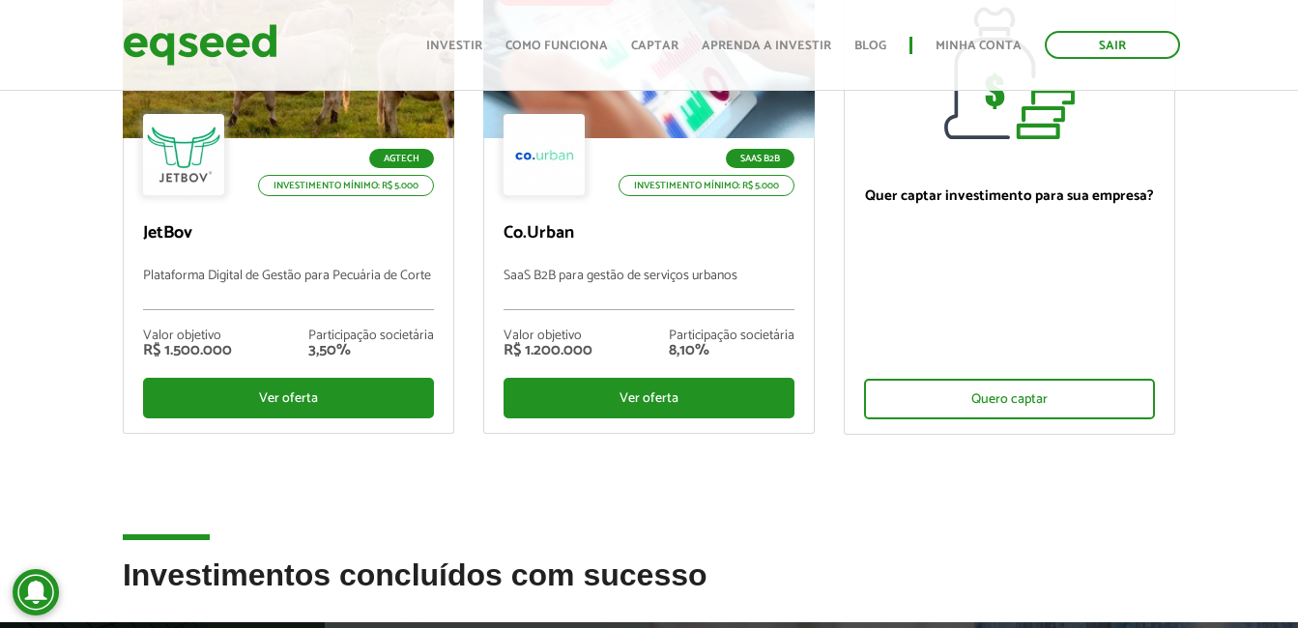
scroll to position [98, 0]
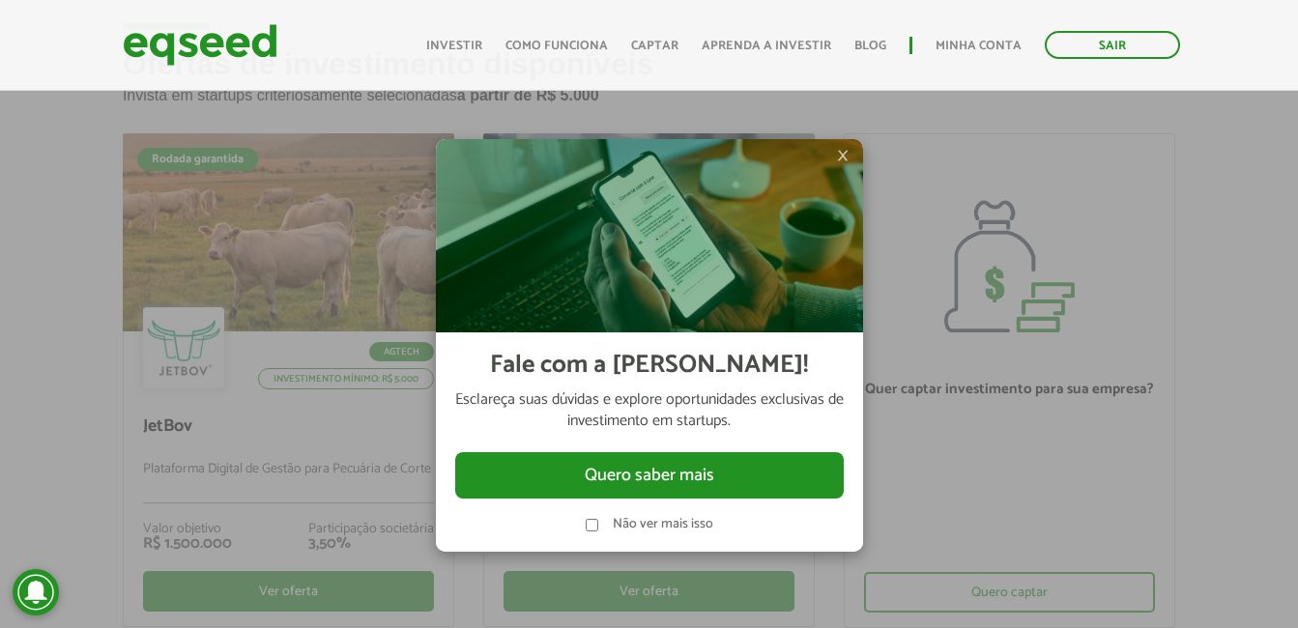
click at [348, 44] on div "Sair Toggle navigation Toggle navigation Início Investir Como funciona Captar A…" at bounding box center [649, 44] width 1082 height 51
click at [841, 159] on span "×" at bounding box center [843, 155] width 12 height 23
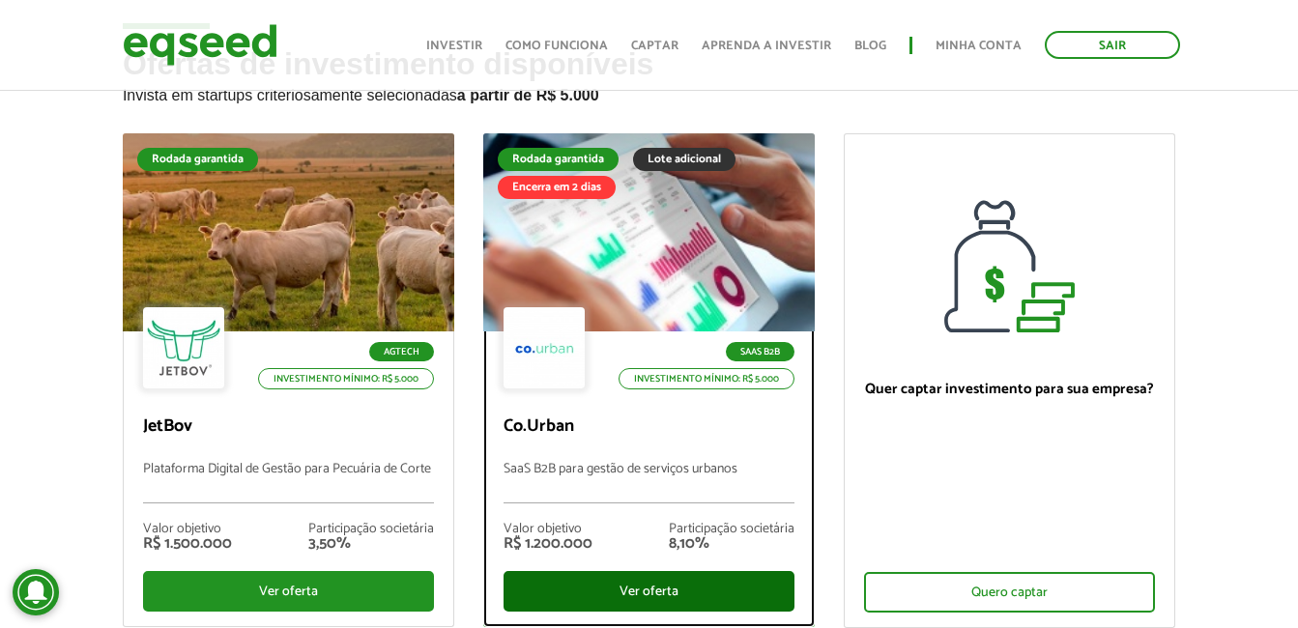
click at [652, 582] on div "Ver oferta" at bounding box center [649, 591] width 291 height 41
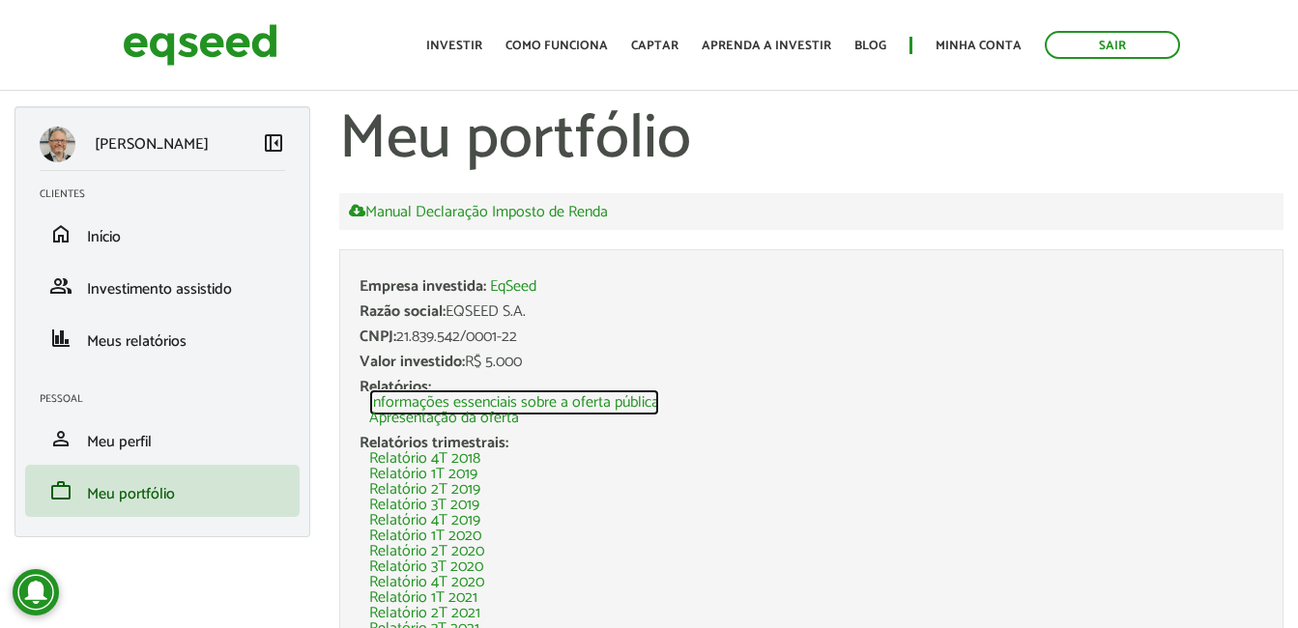
click at [569, 401] on link "Informações essenciais sobre a oferta pública" at bounding box center [514, 402] width 290 height 15
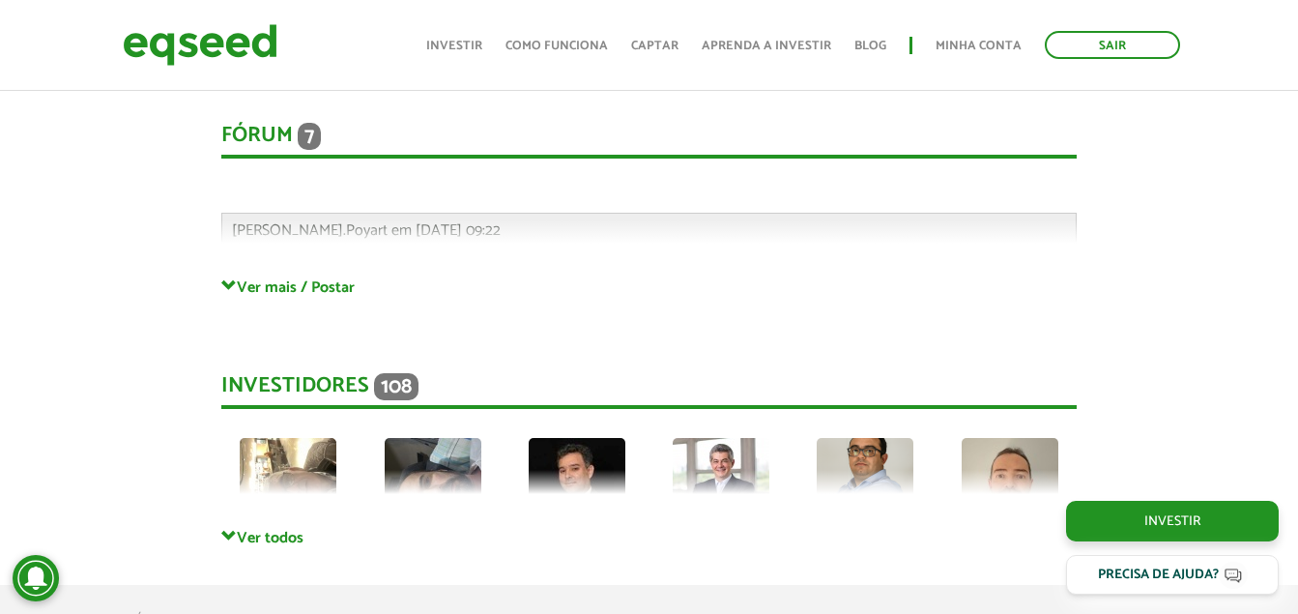
scroll to position [4930, 0]
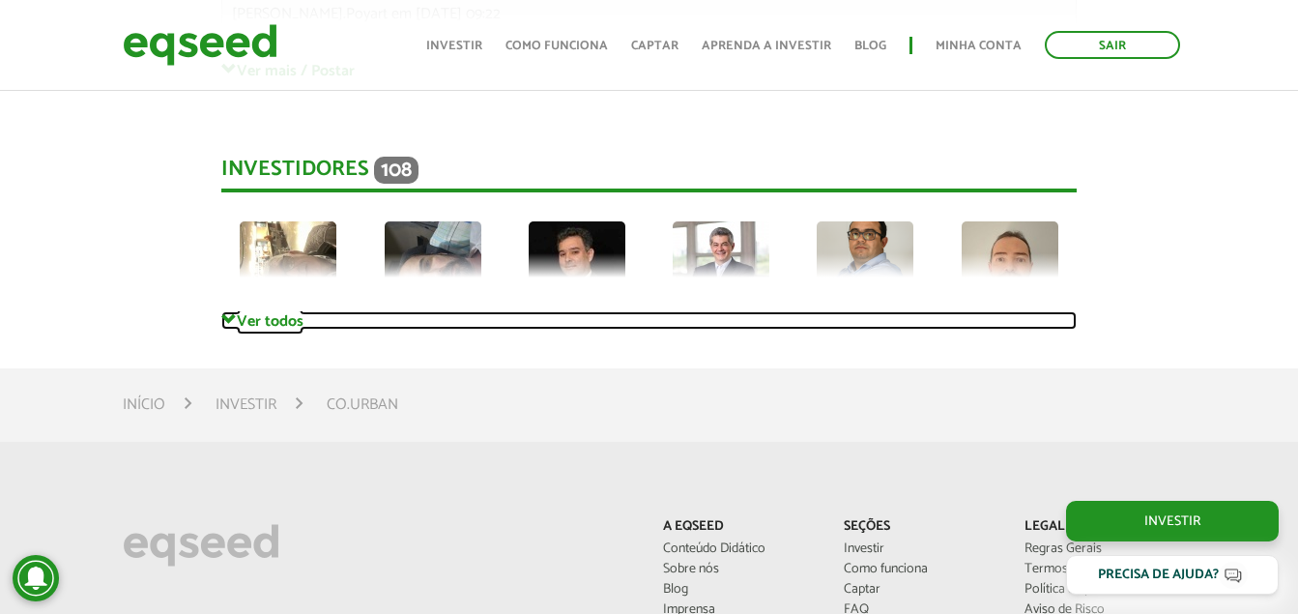
click at [281, 311] on link "Ver todos" at bounding box center [648, 320] width 855 height 18
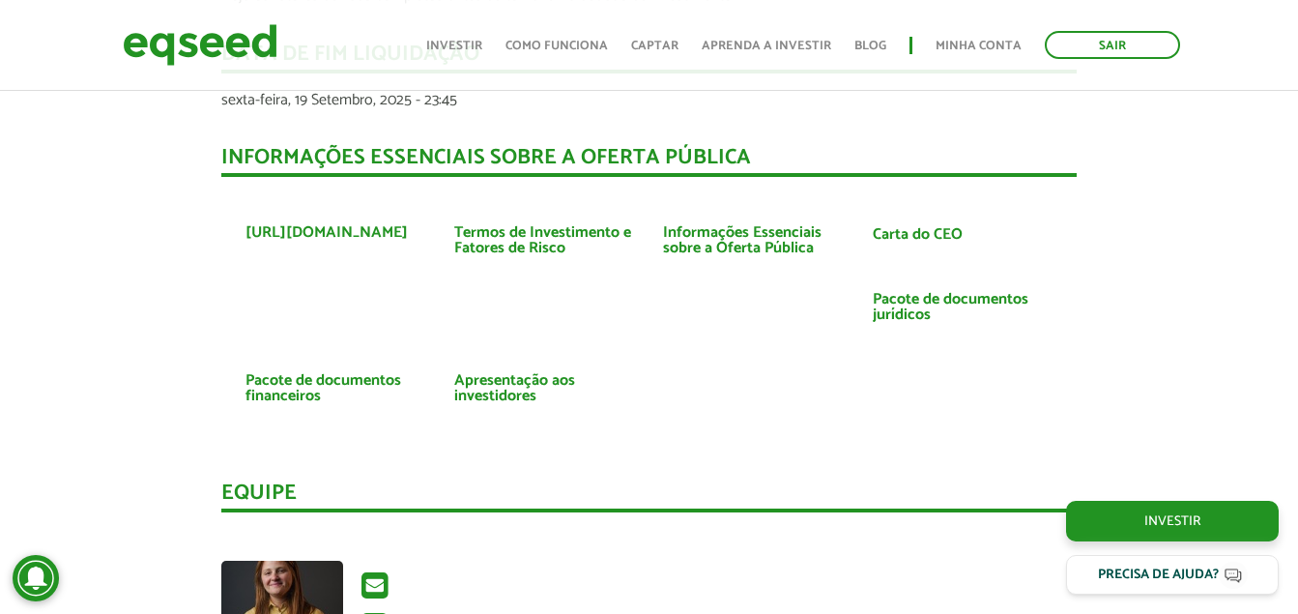
scroll to position [3866, 0]
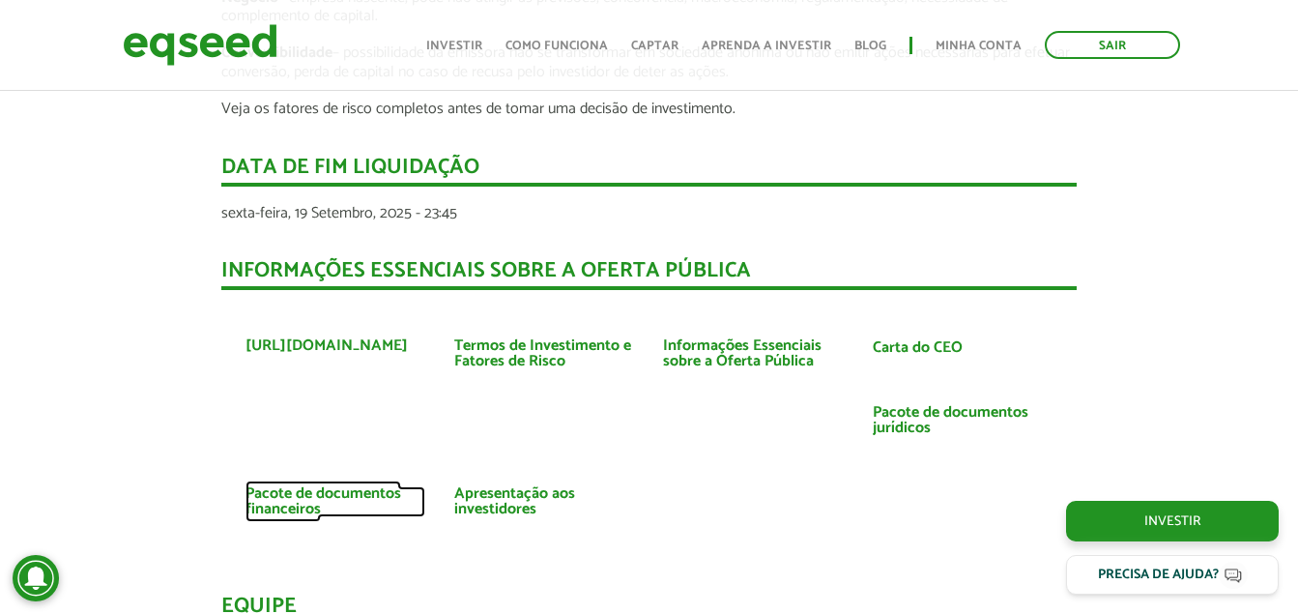
click at [306, 486] on link "Pacote de documentos financeiros" at bounding box center [336, 501] width 180 height 31
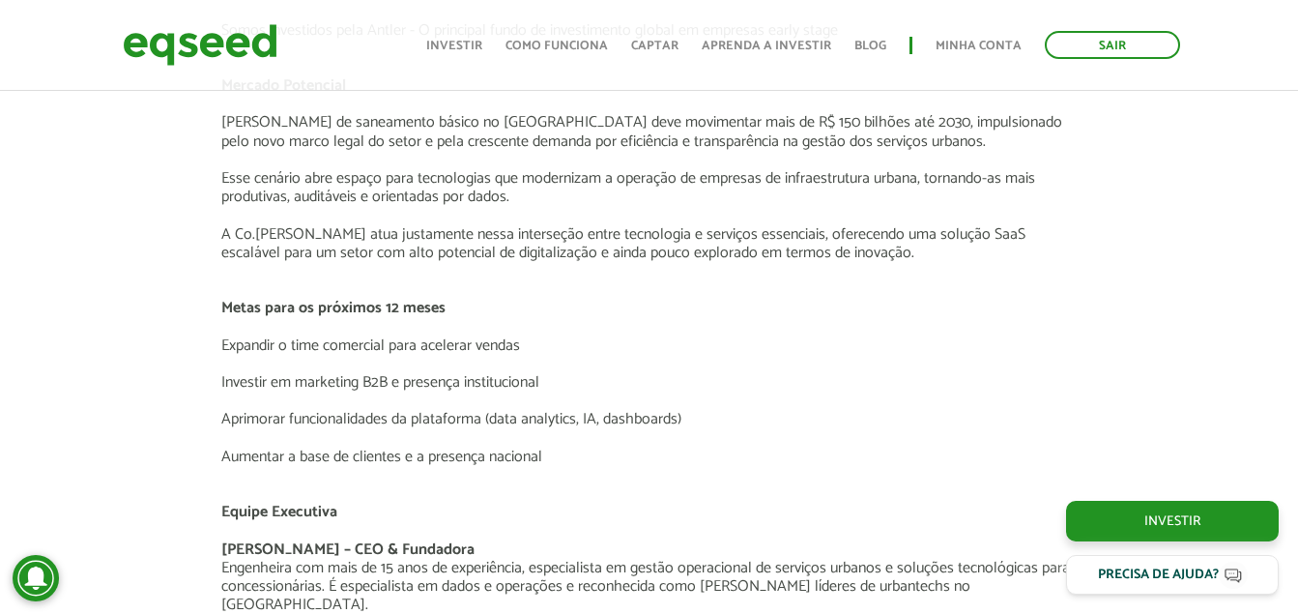
scroll to position [3093, 0]
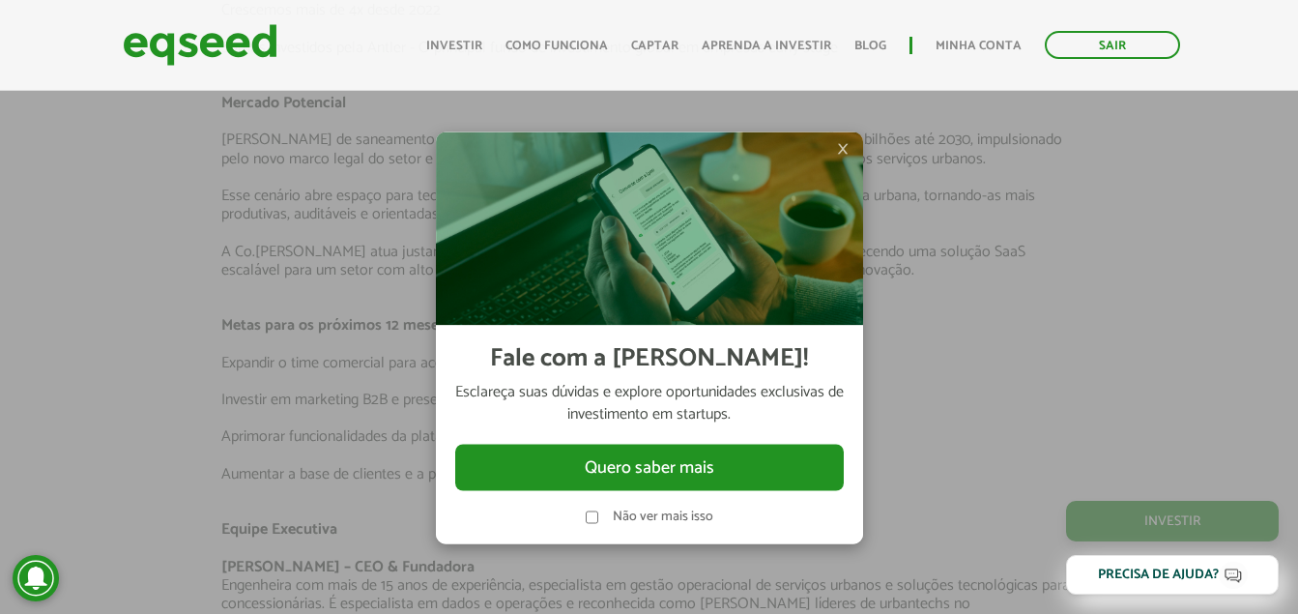
click at [836, 147] on img at bounding box center [649, 227] width 427 height 193
click at [847, 154] on span "×" at bounding box center [843, 147] width 12 height 23
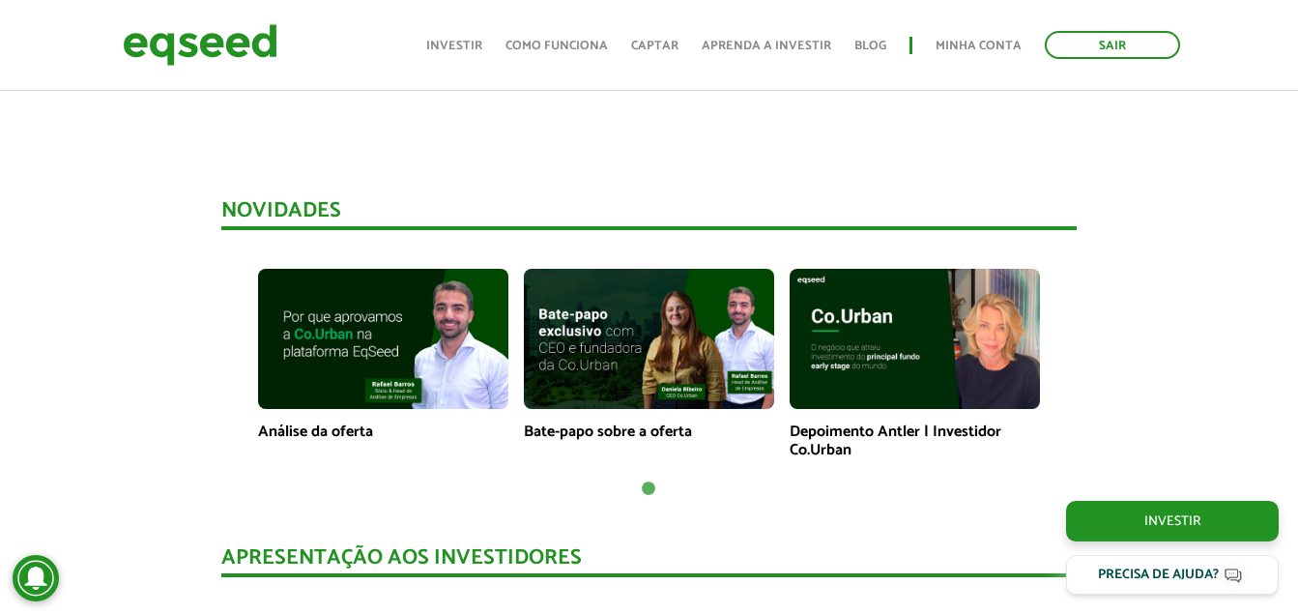
scroll to position [1353, 0]
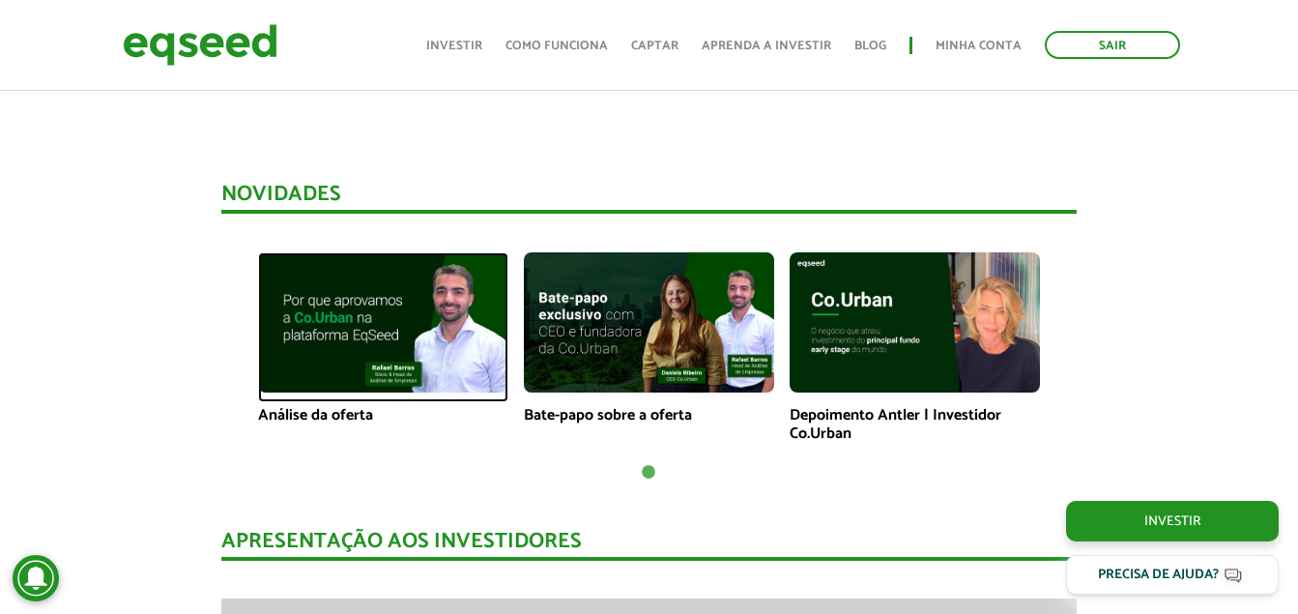
click at [381, 303] on img at bounding box center [383, 322] width 250 height 141
